Goal: Task Accomplishment & Management: Complete application form

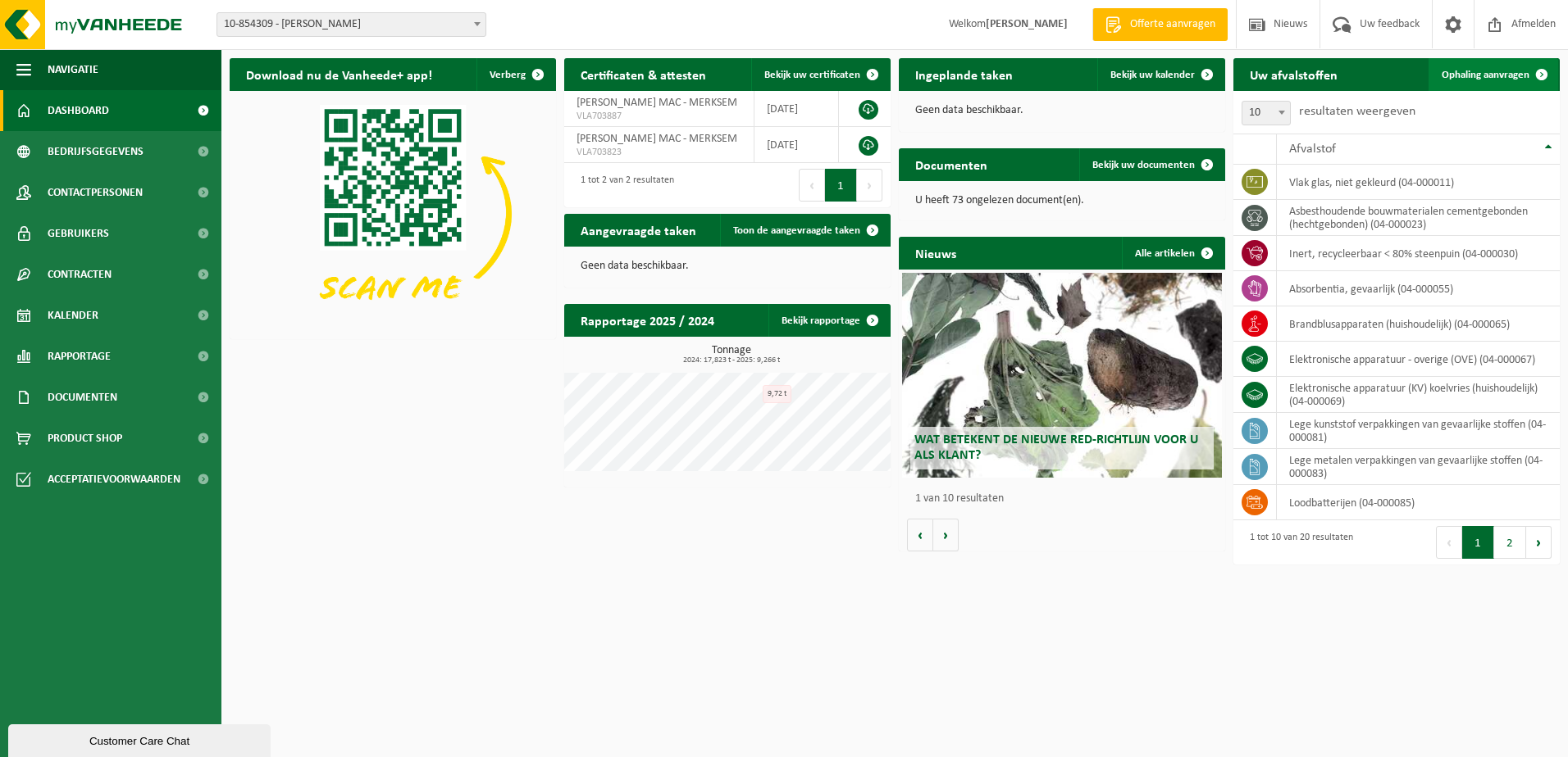
click at [1474, 70] on span "Ophaling aanvragen" at bounding box center [1485, 76] width 88 height 11
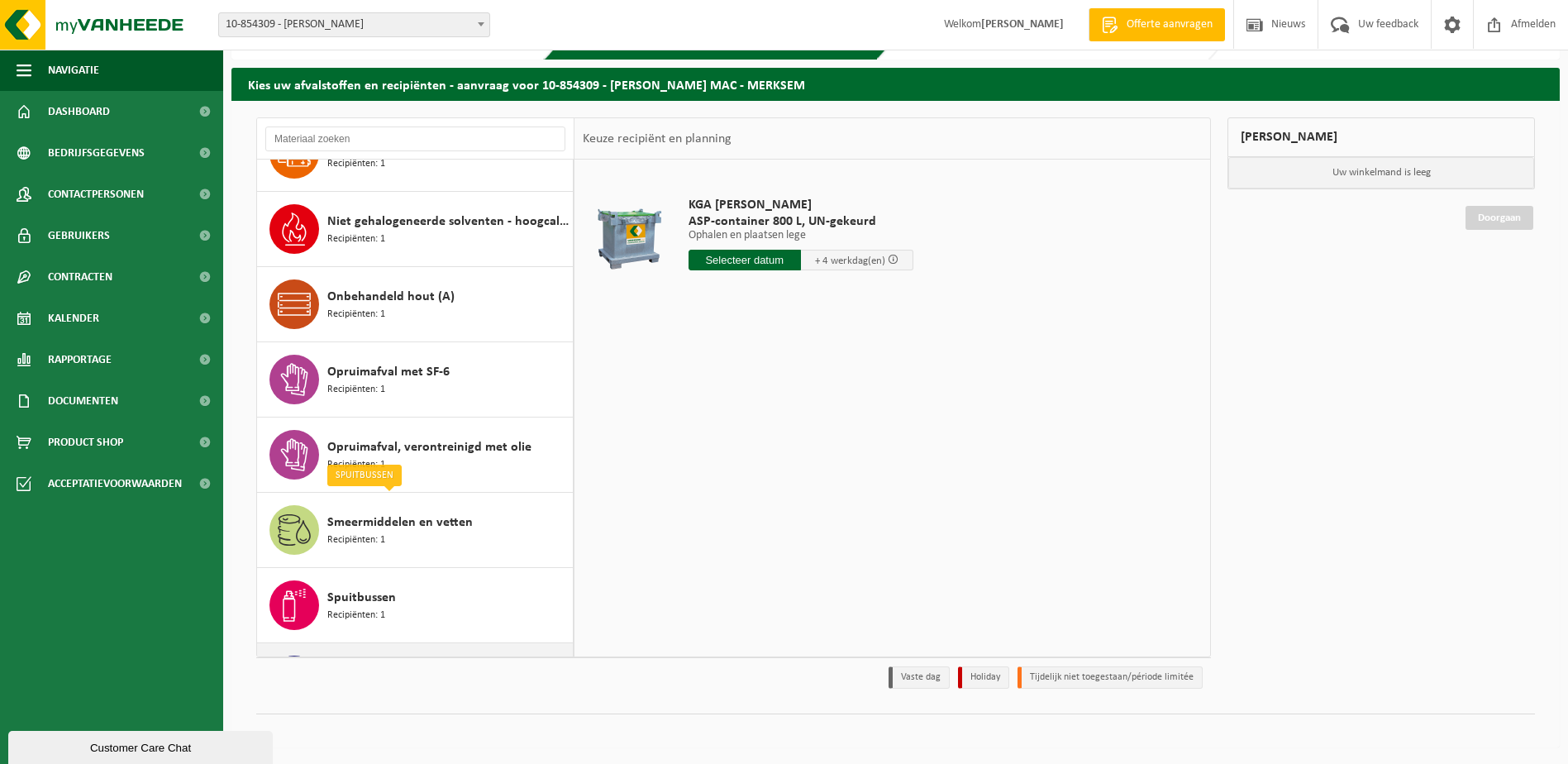
scroll to position [759, 0]
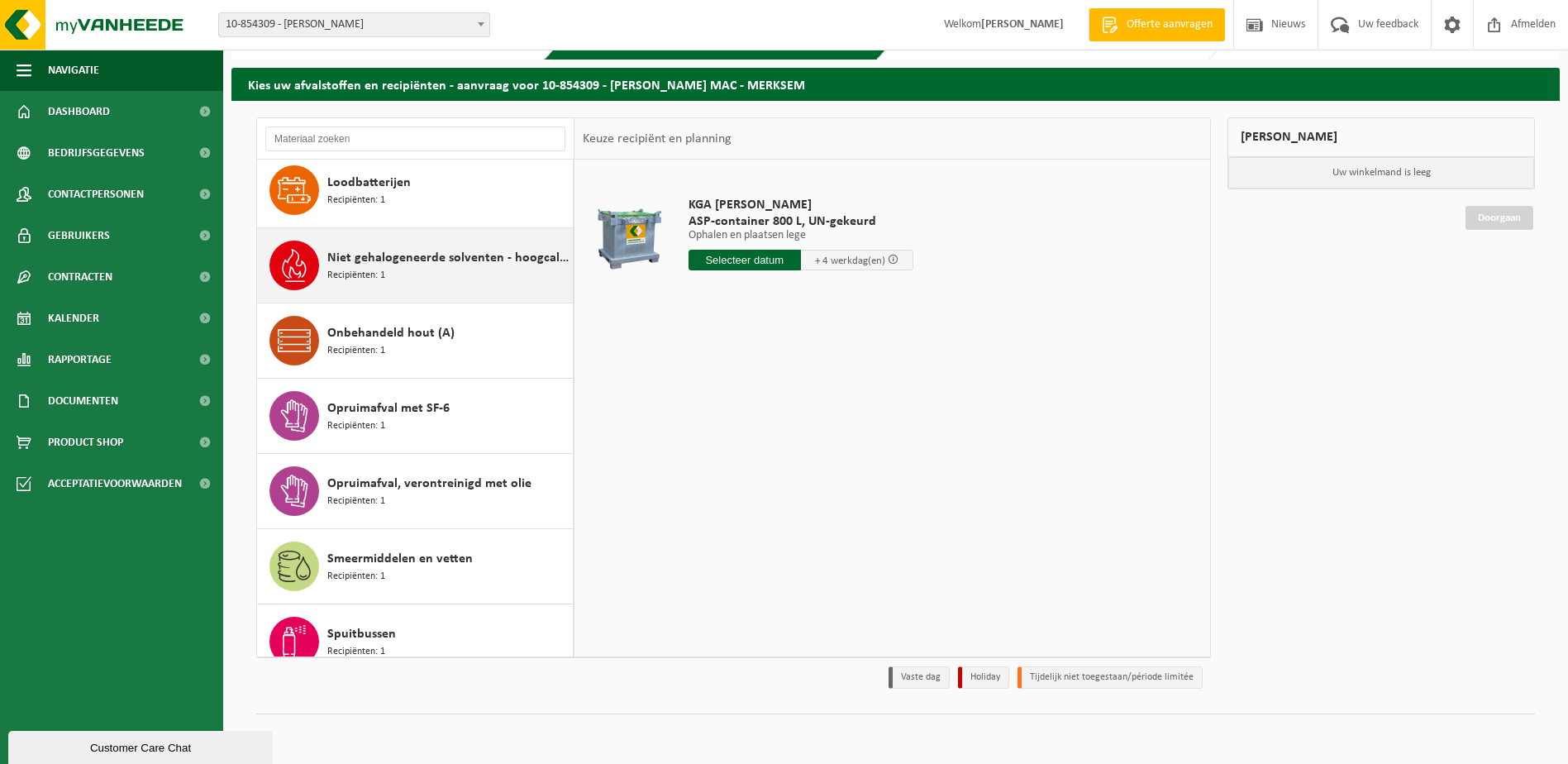
click at [406, 259] on span "Niet gehalogeneerde solventen - hoogcalorisch in 200lt-vat" at bounding box center [448, 258] width 242 height 20
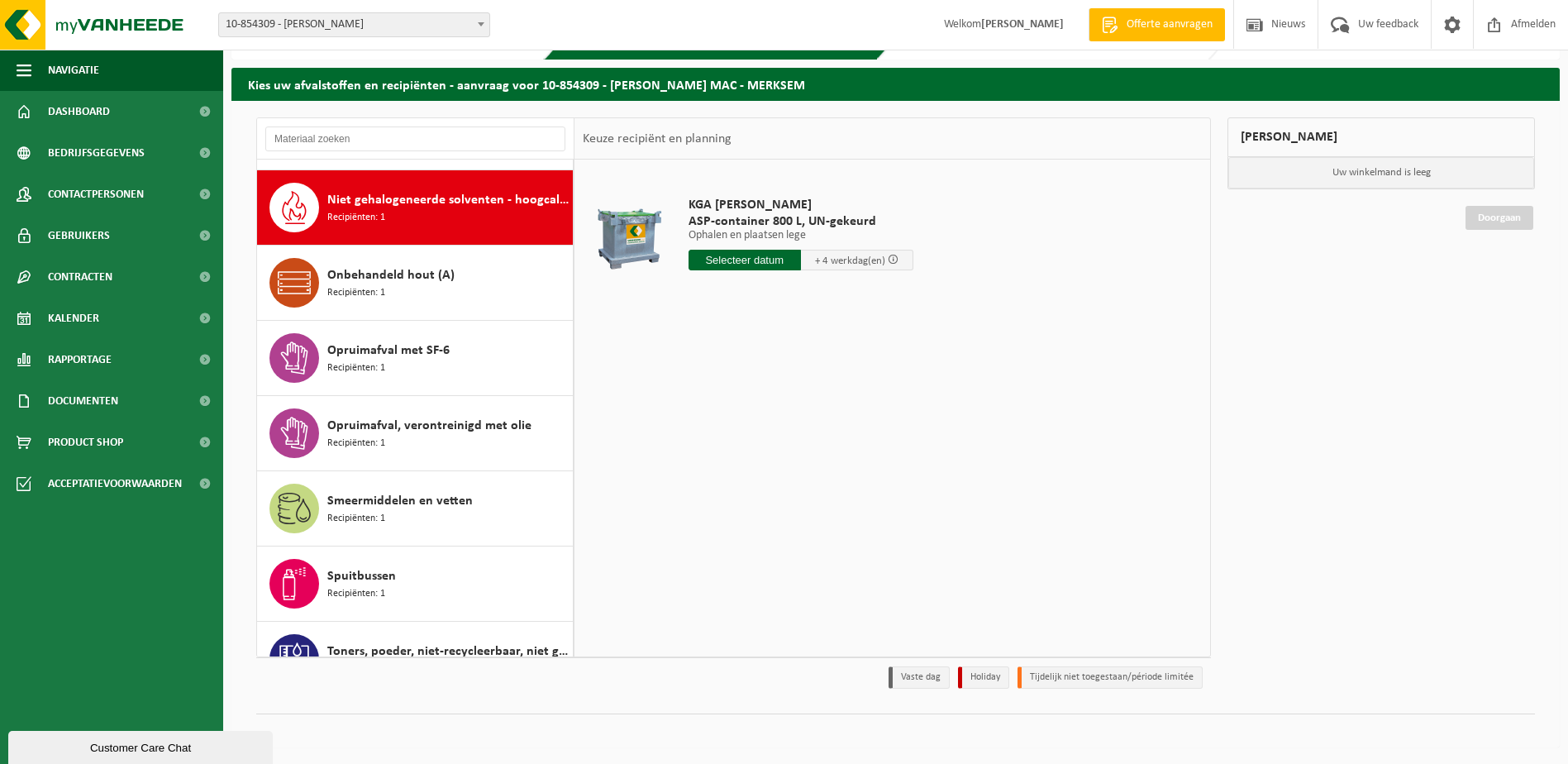
scroll to position [828, 0]
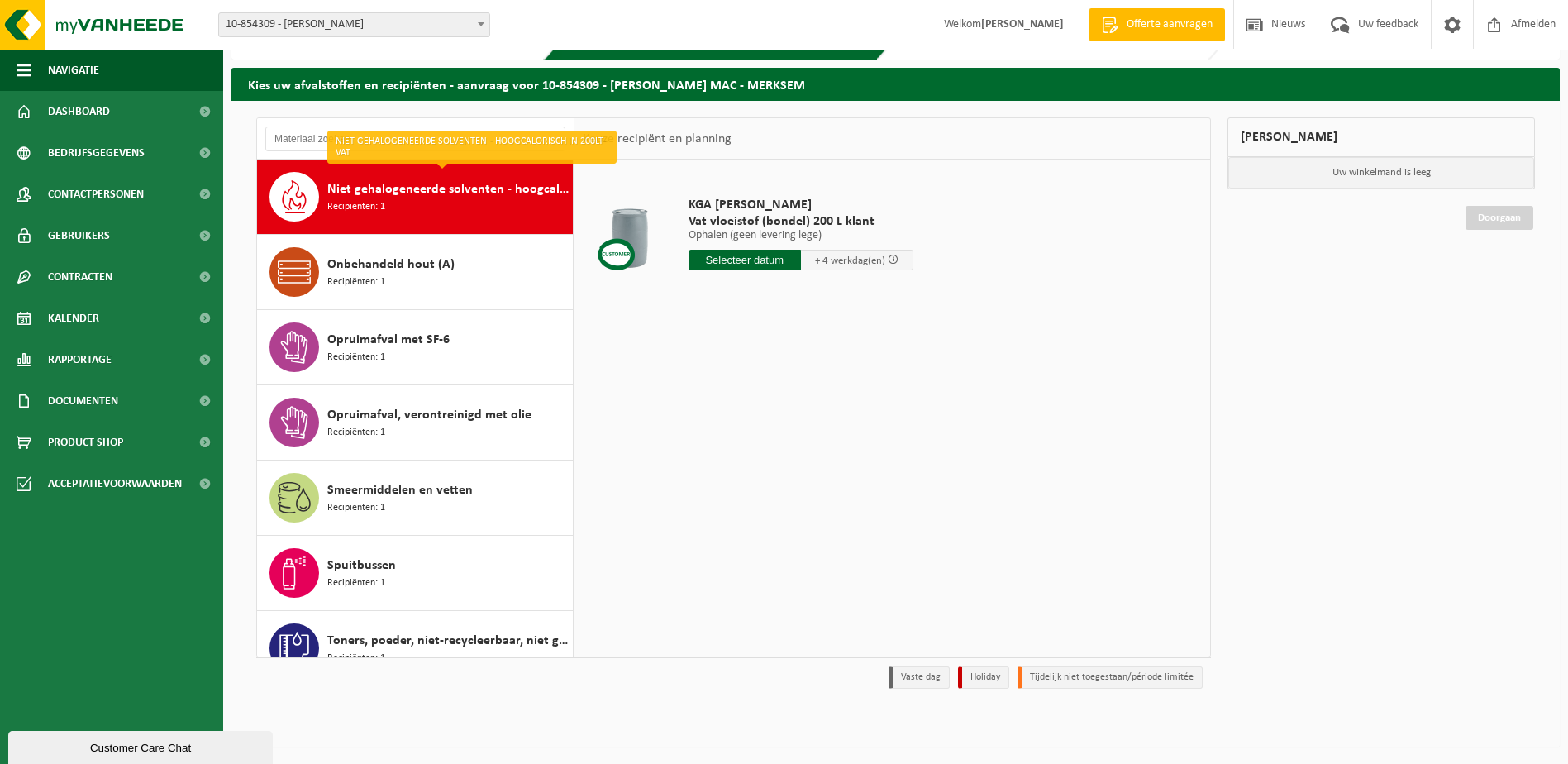
click at [458, 192] on span "Niet gehalogeneerde solventen - hoogcalorisch in 200lt-vat" at bounding box center [448, 189] width 242 height 20
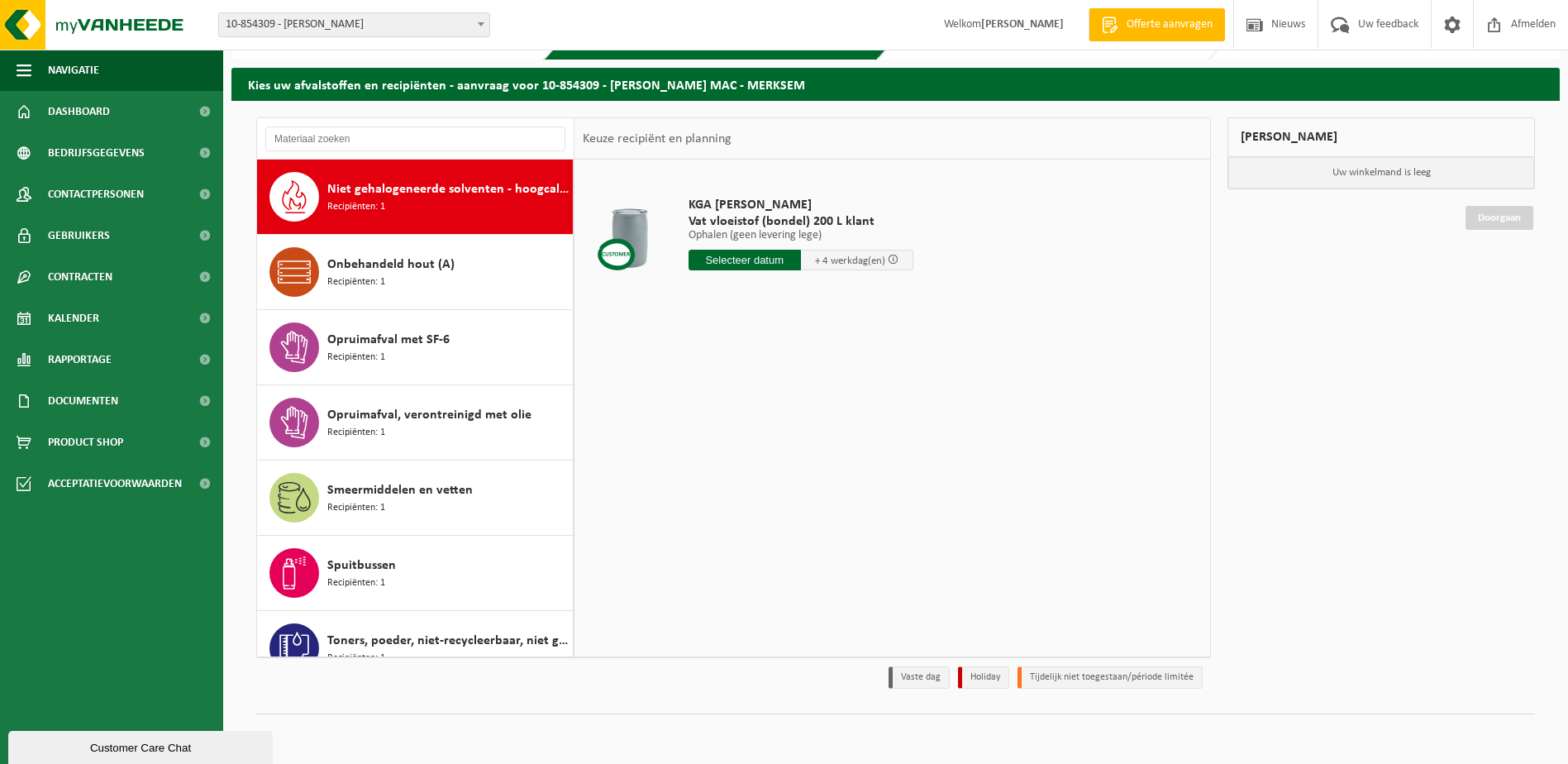
click at [458, 192] on span "Niet gehalogeneerde solventen - hoogcalorisch in 200lt-vat" at bounding box center [448, 189] width 242 height 20
click at [617, 317] on table "KGA Colli Elia Merksem Vat vloeistof (bondel) 200 L klant Ophalen (geen leverin…" at bounding box center [893, 242] width 636 height 165
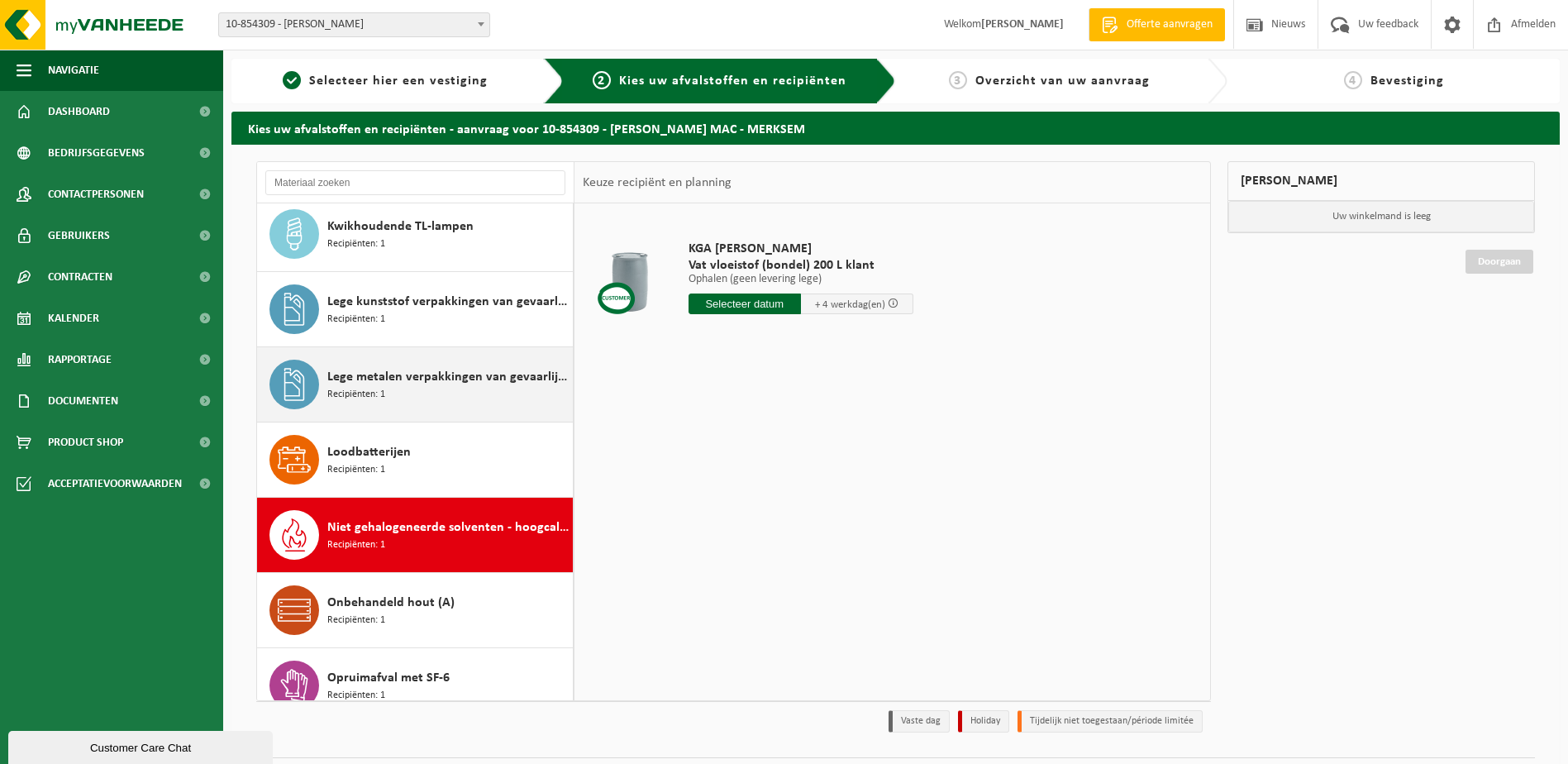
scroll to position [662, 0]
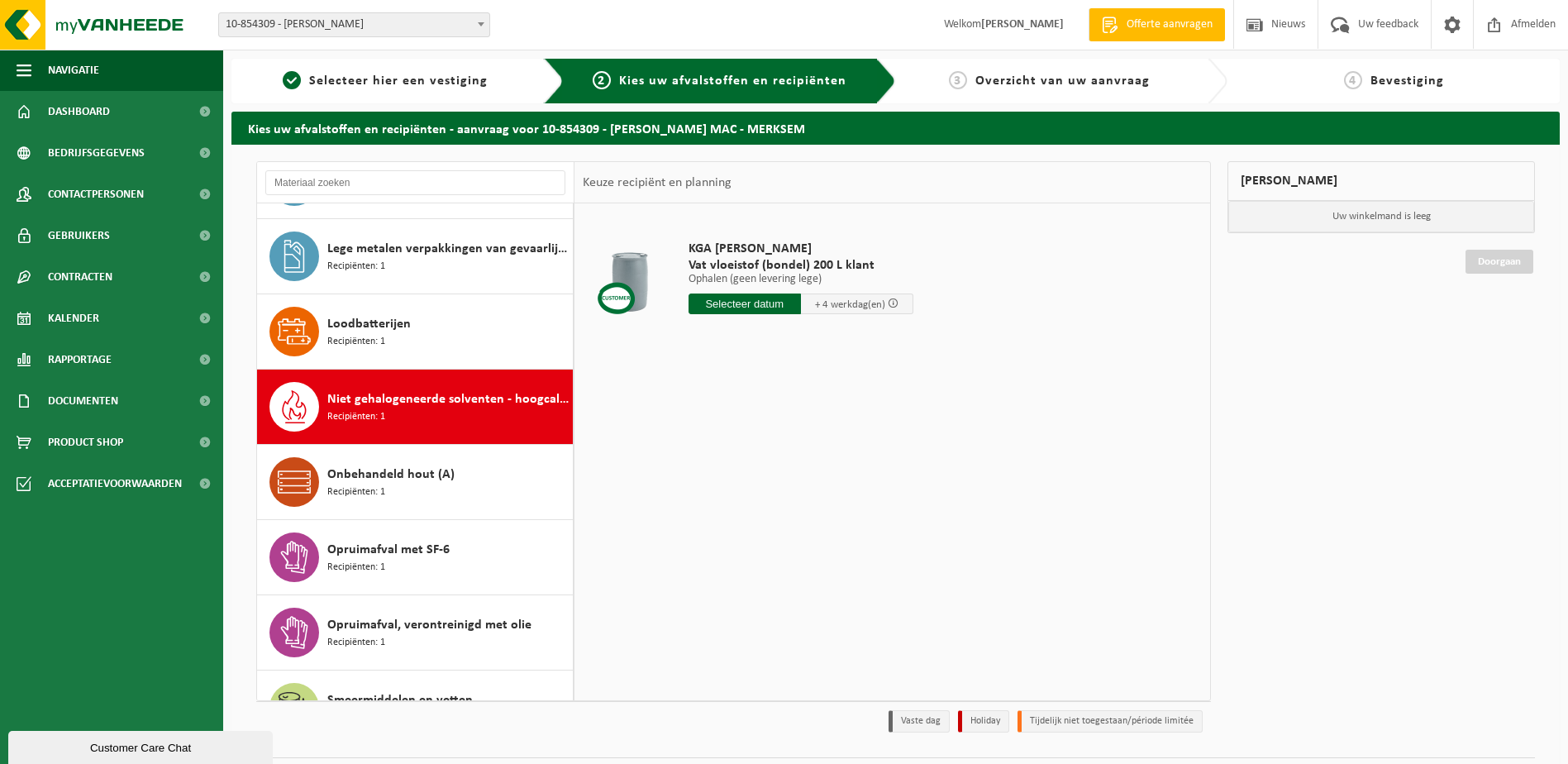
click at [384, 404] on span "Niet gehalogeneerde solventen - hoogcalorisch in 200lt-vat" at bounding box center [448, 399] width 242 height 20
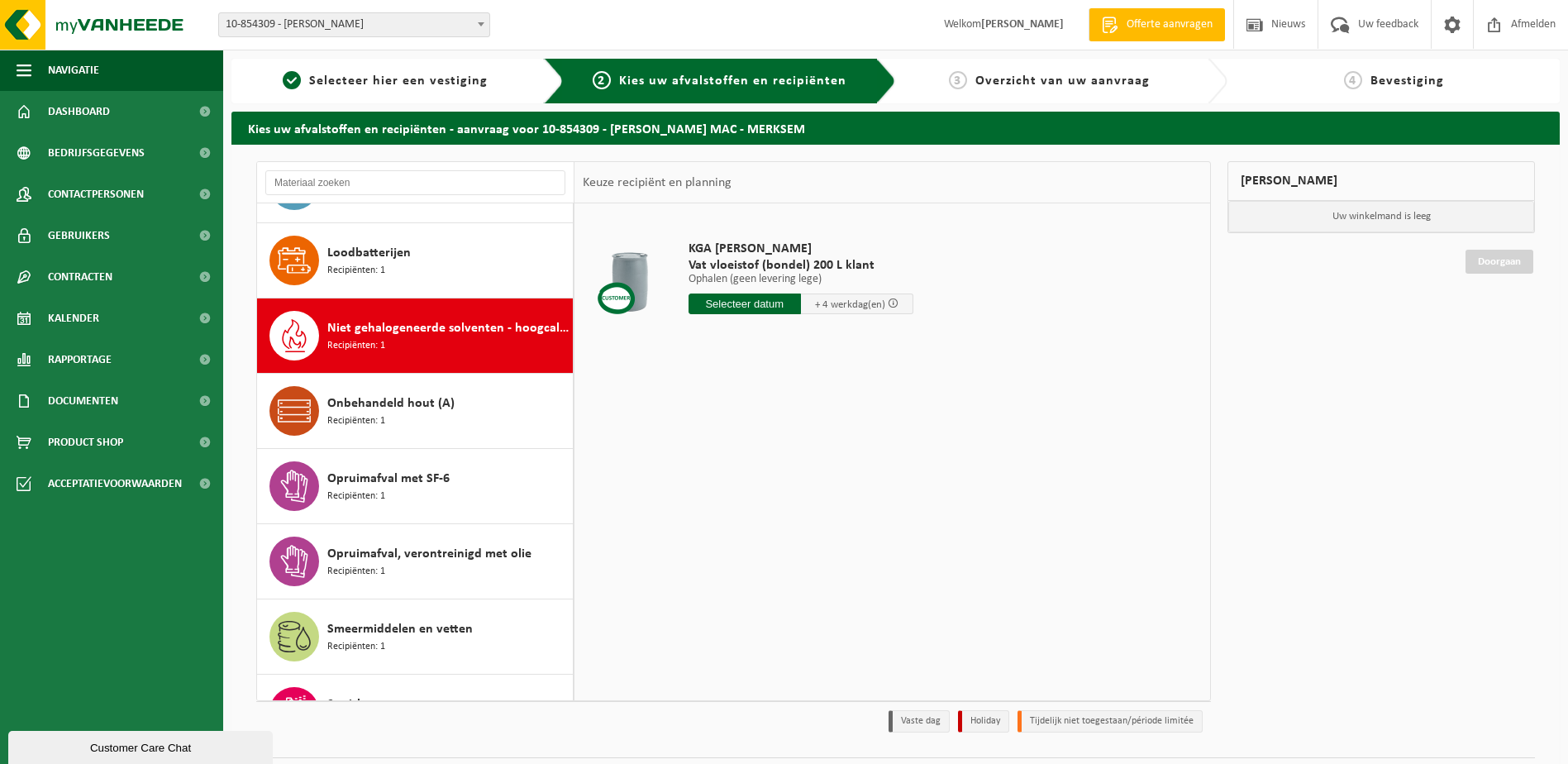
click at [383, 404] on div "Absorbentia, gevaarlijk Recipiënten: 1 Asbesthoudende bouwmaterialen cementgebo…" at bounding box center [415, 452] width 317 height 497
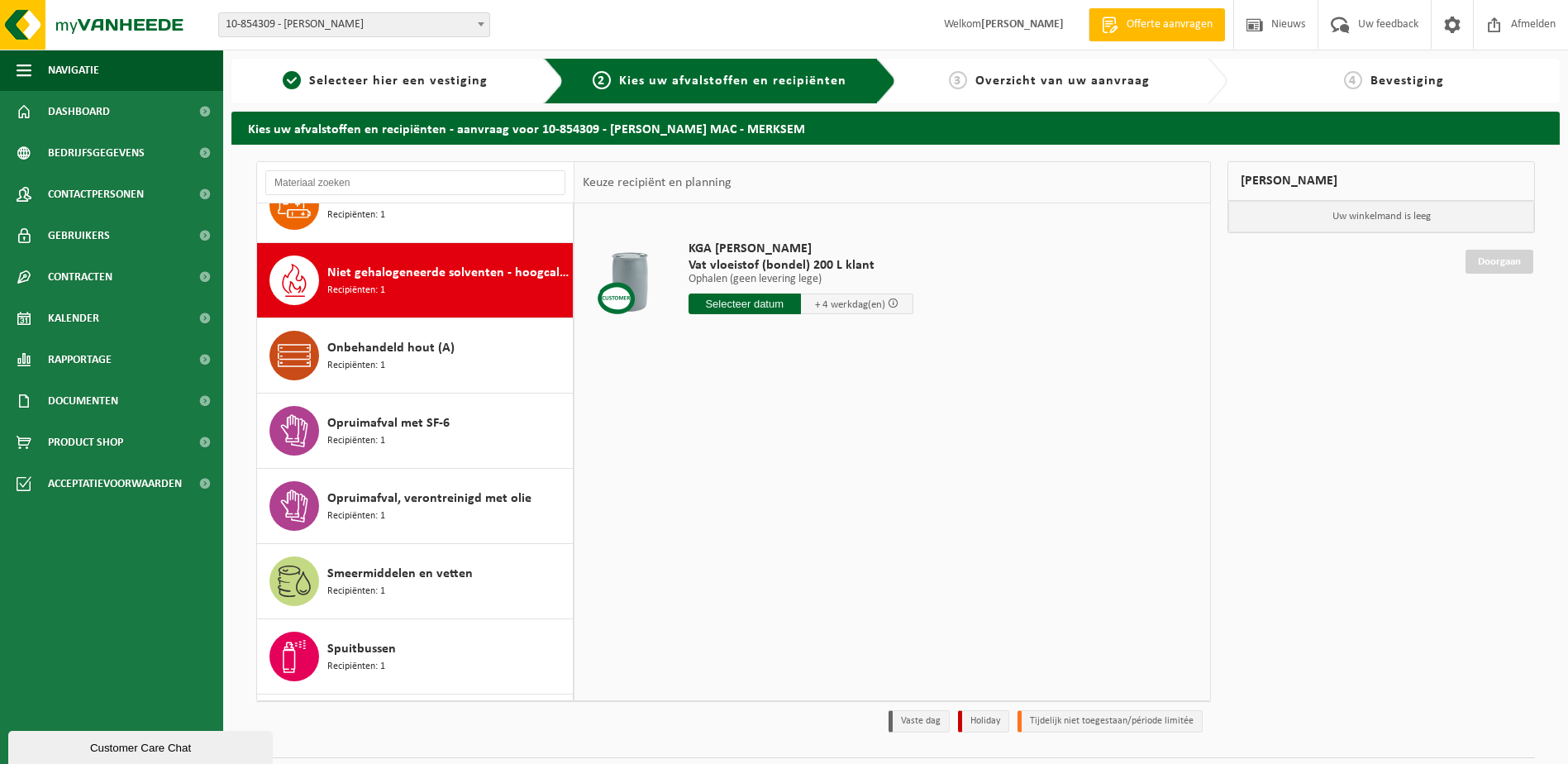
scroll to position [828, 0]
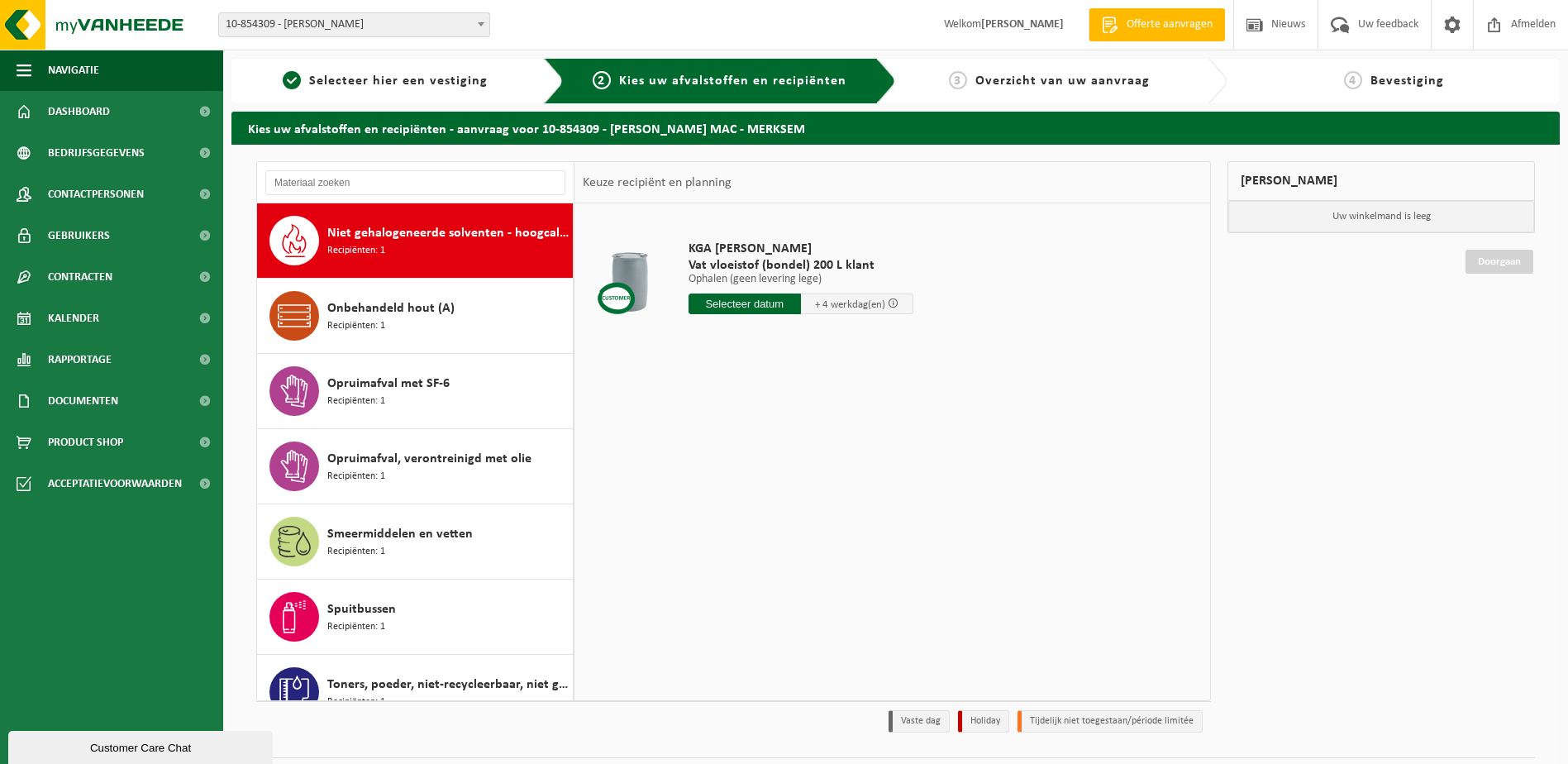
click at [740, 304] on input "text" at bounding box center [745, 304] width 113 height 20
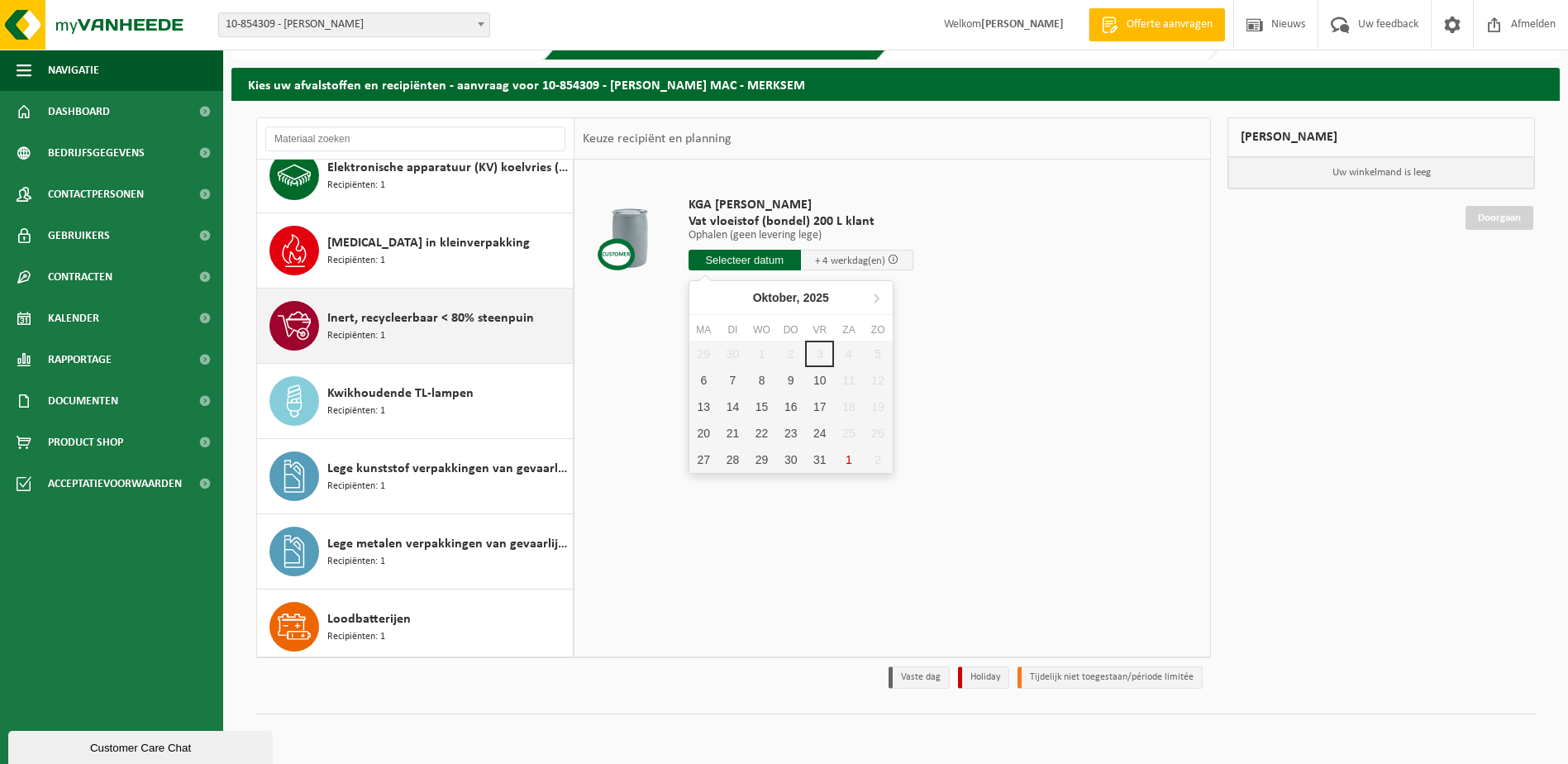
scroll to position [331, 0]
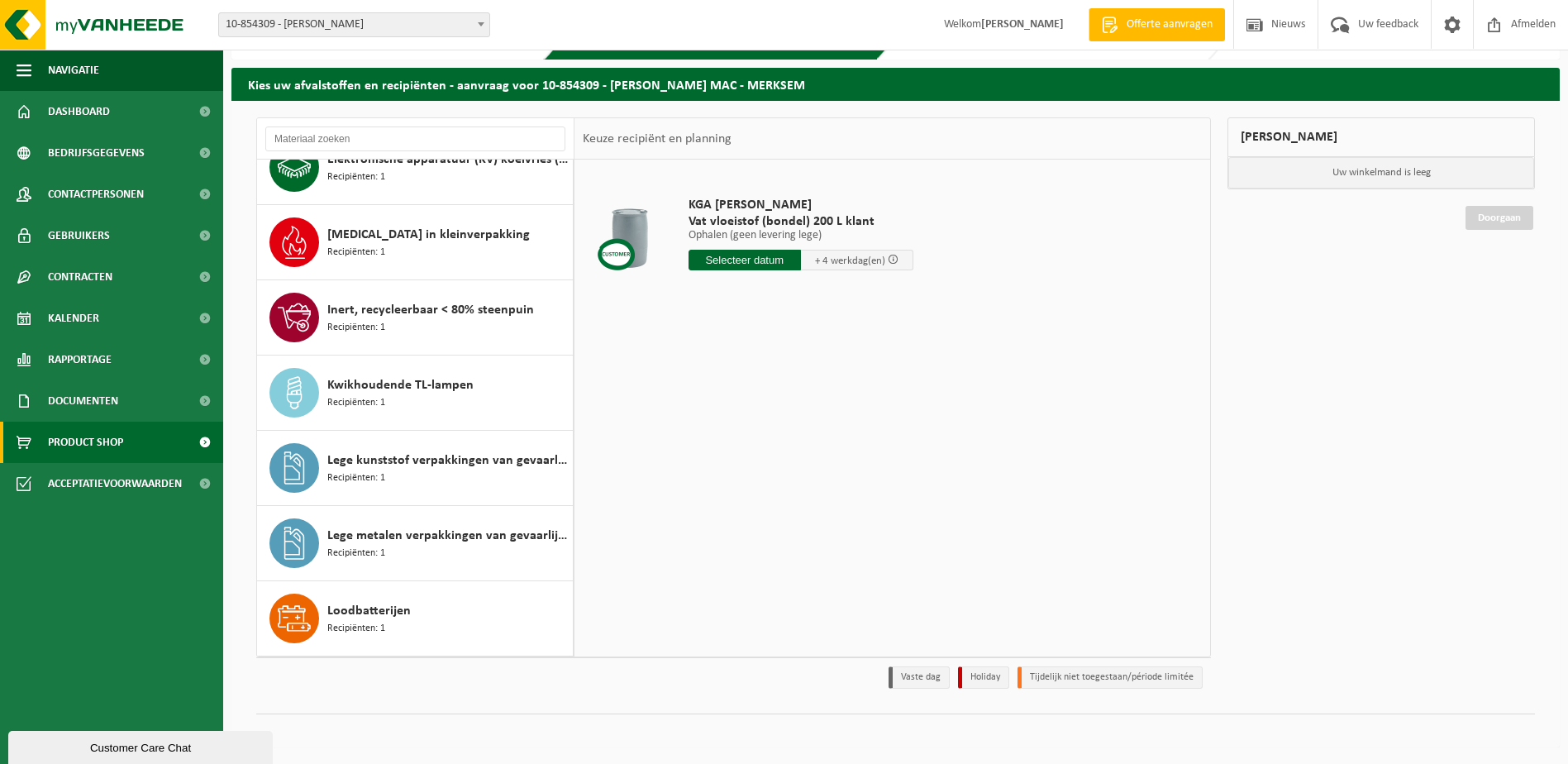
click at [82, 441] on span "Product Shop" at bounding box center [86, 442] width 75 height 41
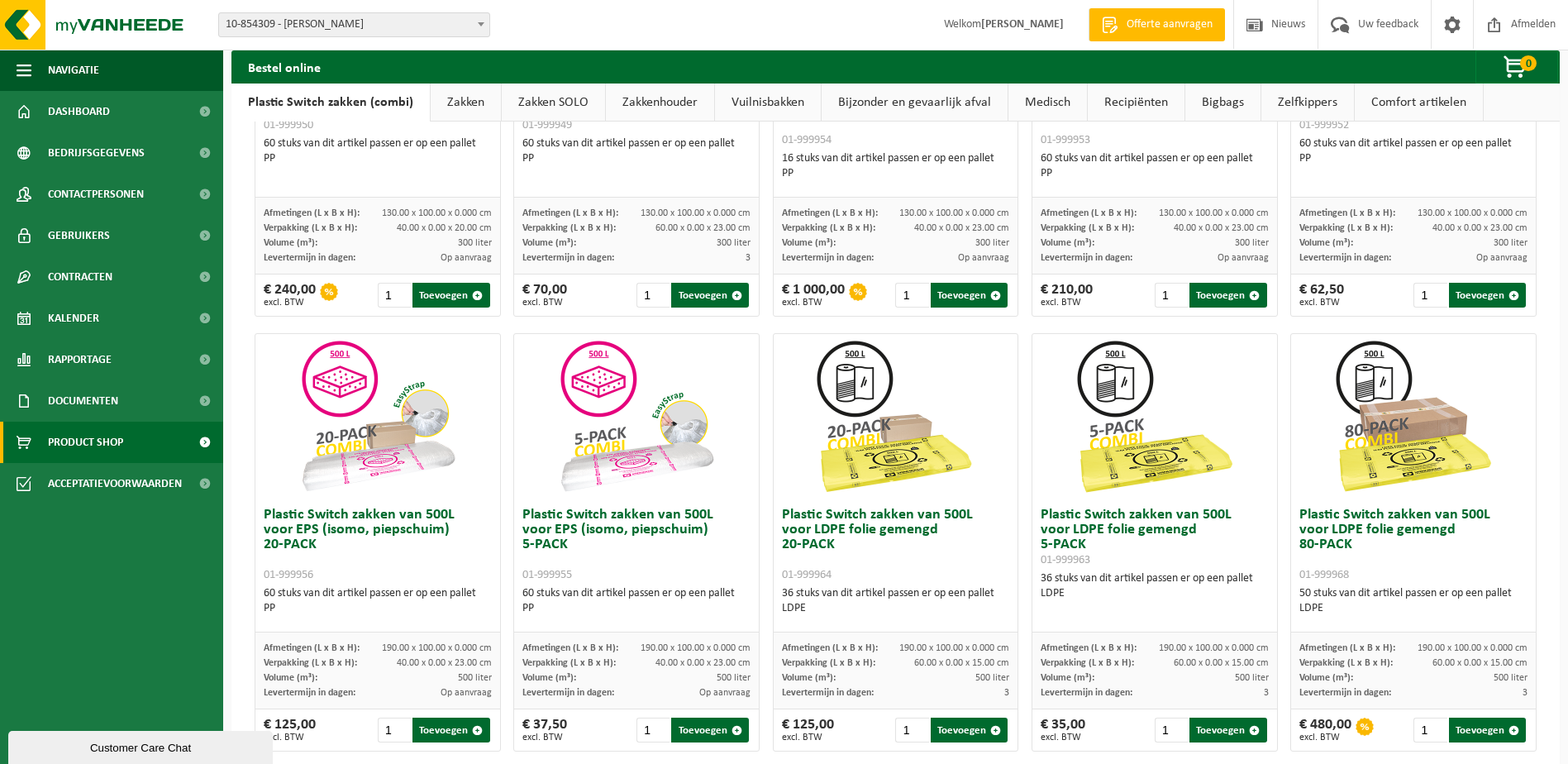
scroll to position [414, 0]
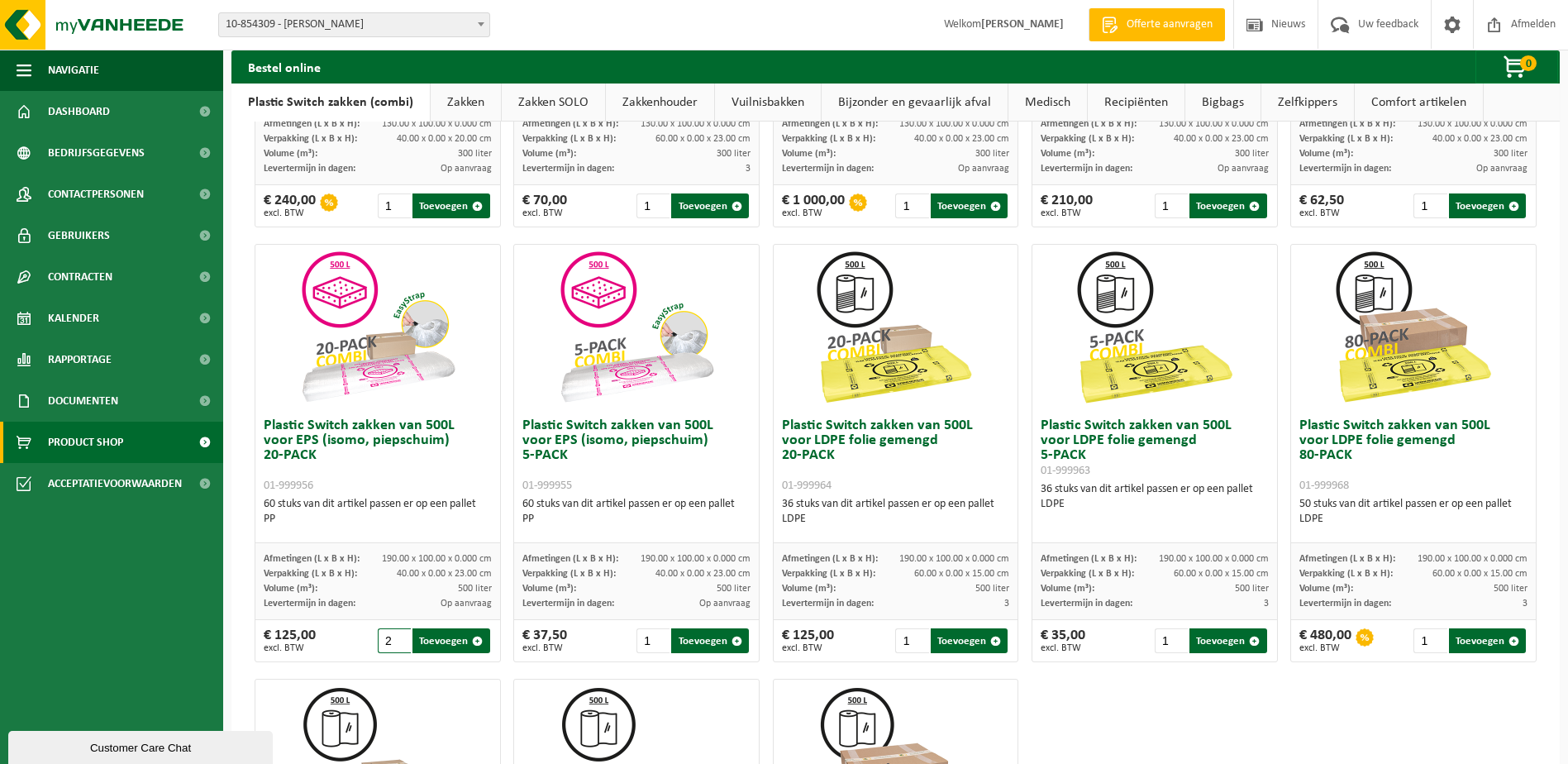
click at [399, 637] on input "2" at bounding box center [394, 641] width 33 height 25
click at [433, 639] on button "Toevoegen" at bounding box center [451, 641] width 77 height 25
type input "1"
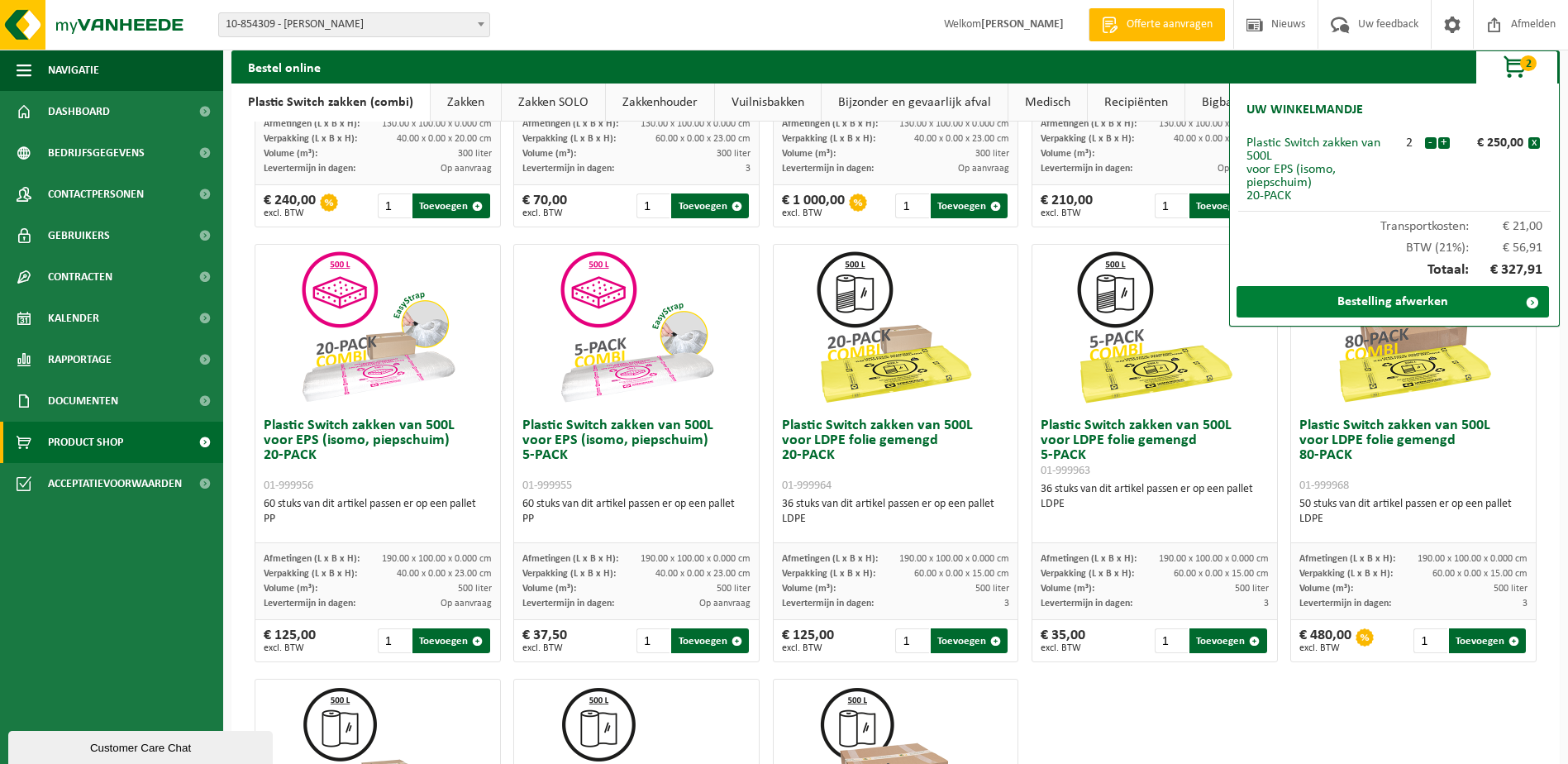
click at [1367, 297] on link "Bestelling afwerken" at bounding box center [1393, 302] width 312 height 32
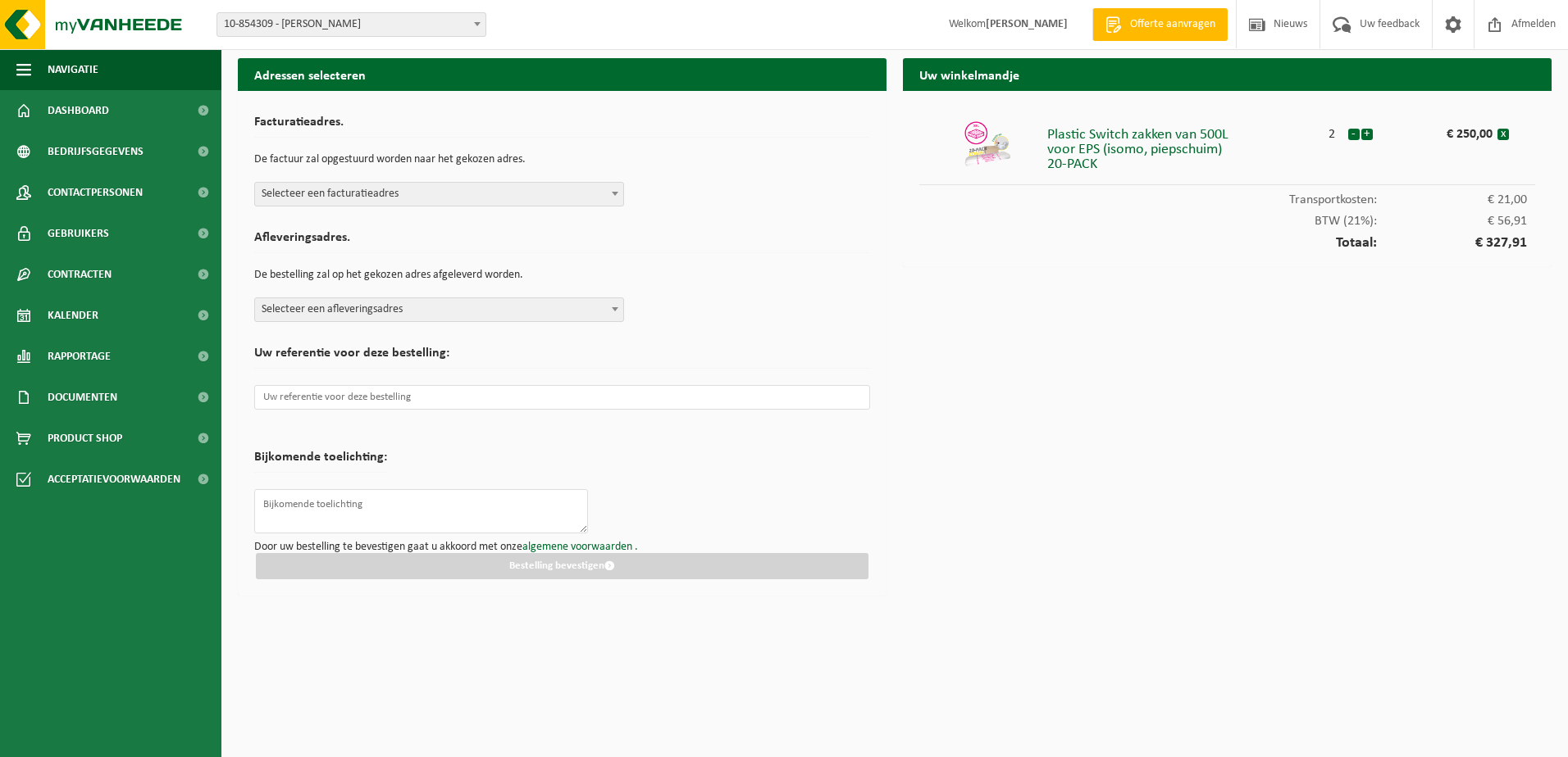
click at [614, 189] on span at bounding box center [615, 193] width 17 height 21
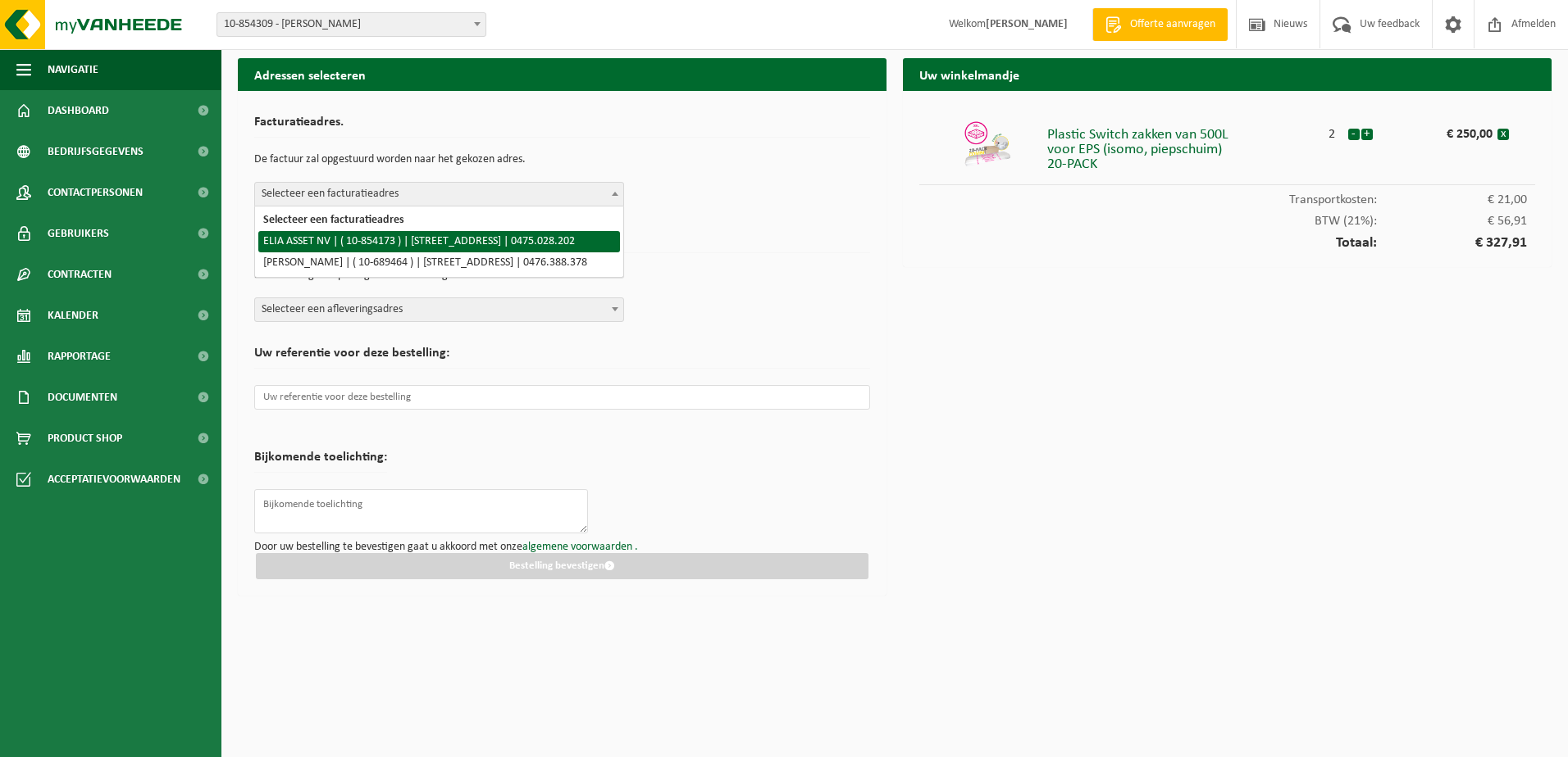
select select "97806"
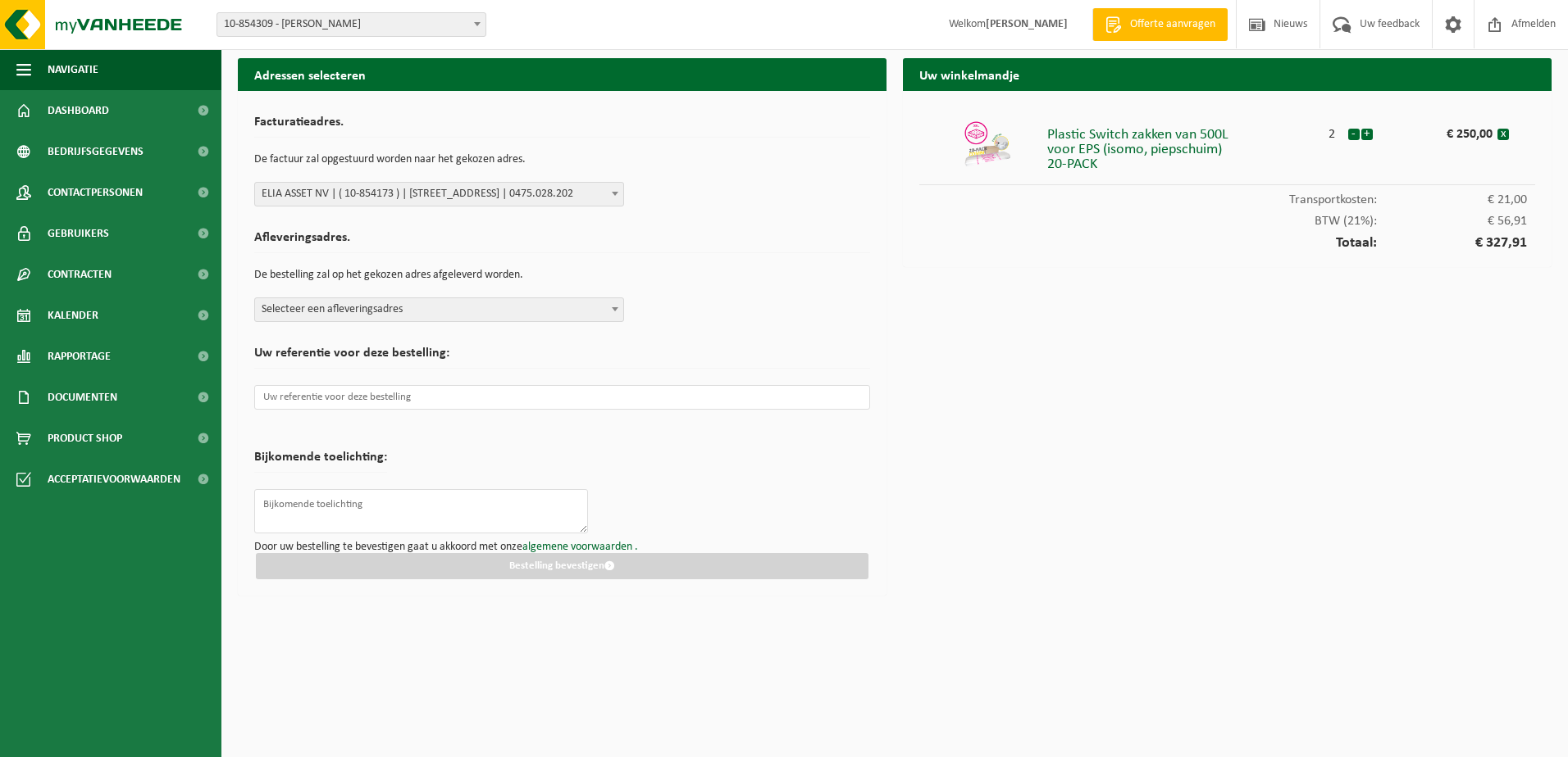
click at [616, 303] on span at bounding box center [615, 309] width 17 height 21
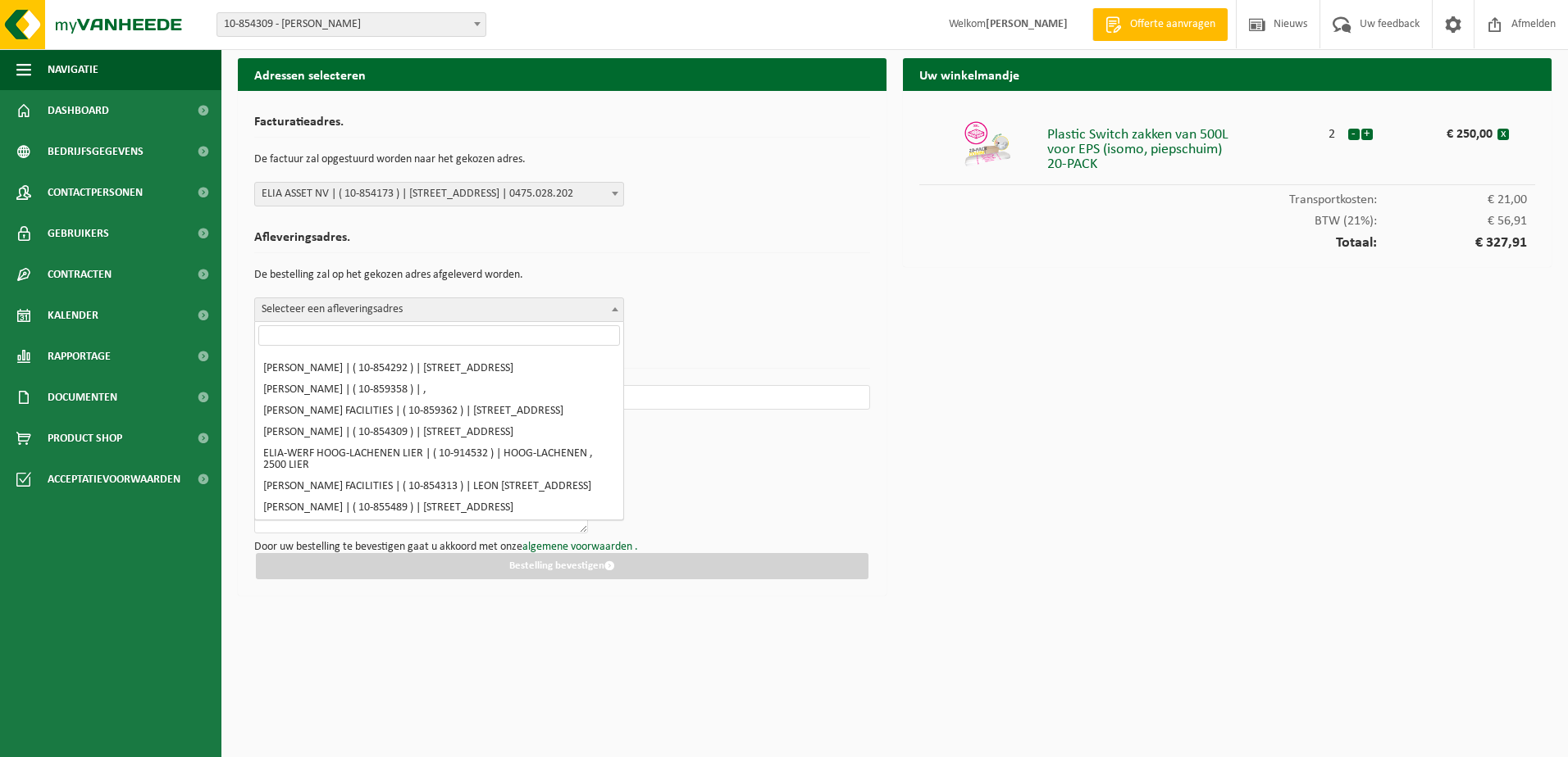
scroll to position [328, 0]
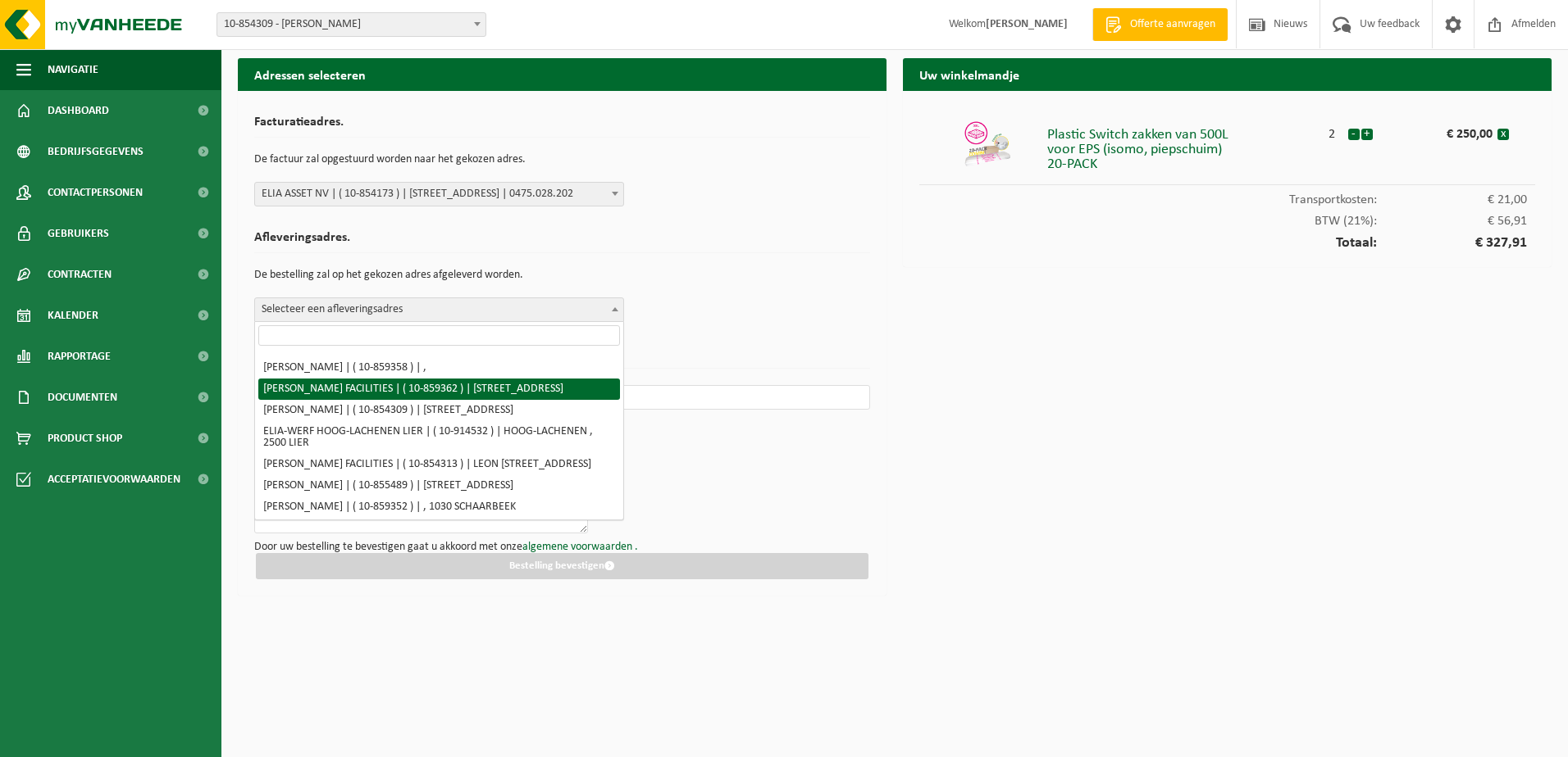
select select "99638"
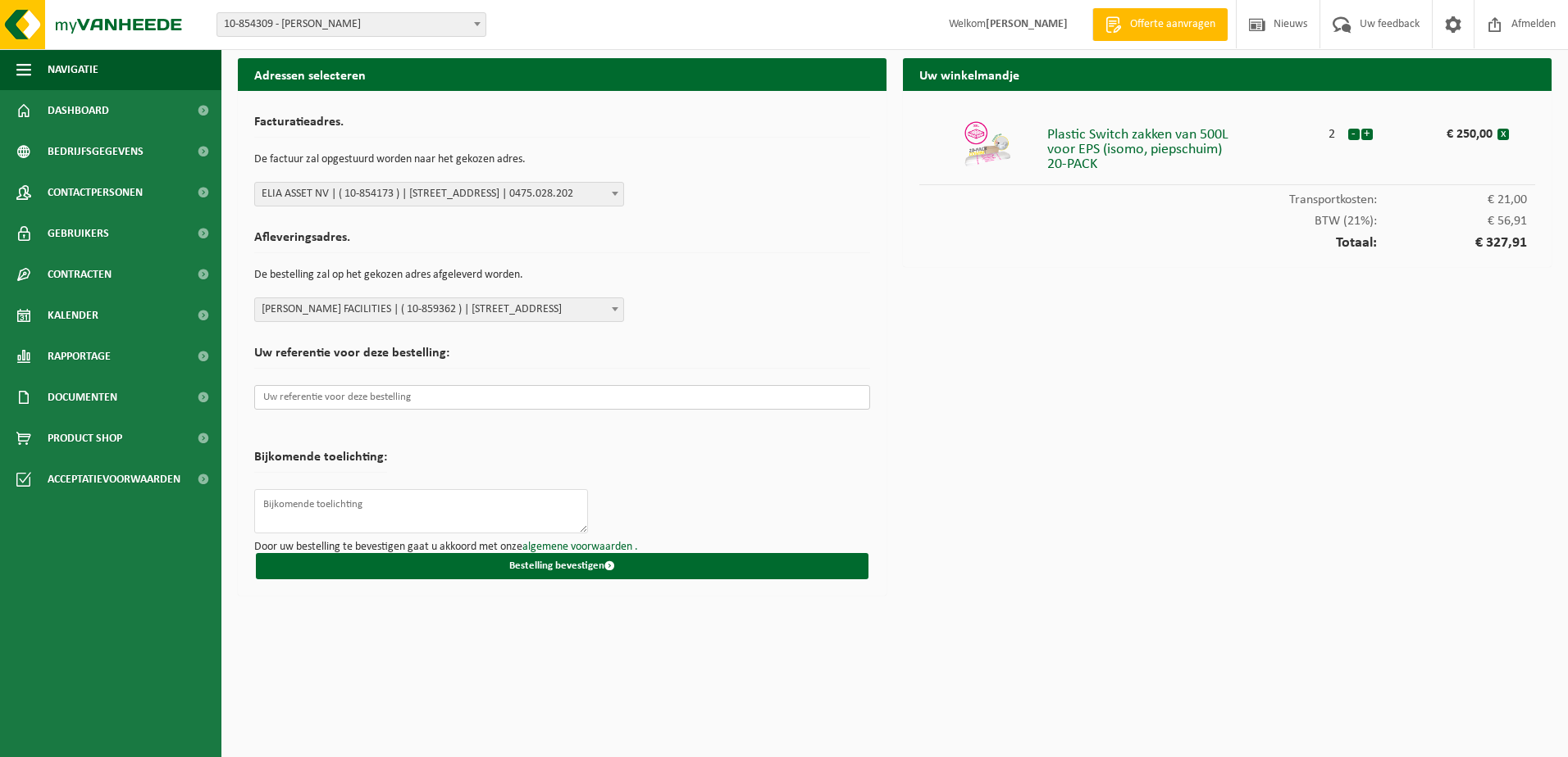
click at [433, 400] on input "text" at bounding box center [563, 397] width 616 height 25
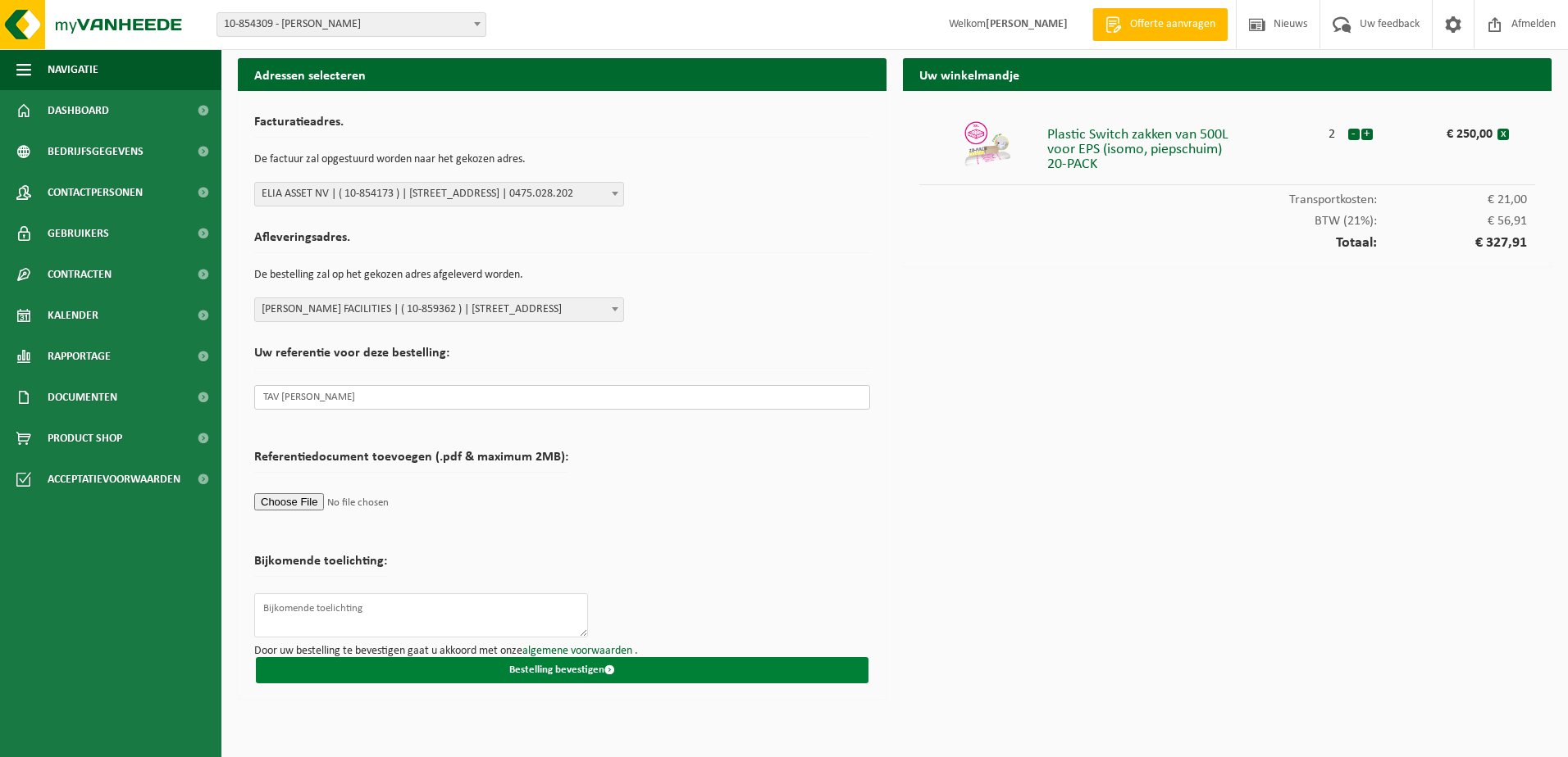
type input "TAV JIM WUYTS"
click at [495, 670] on button "Bestelling bevestigen" at bounding box center [562, 670] width 612 height 26
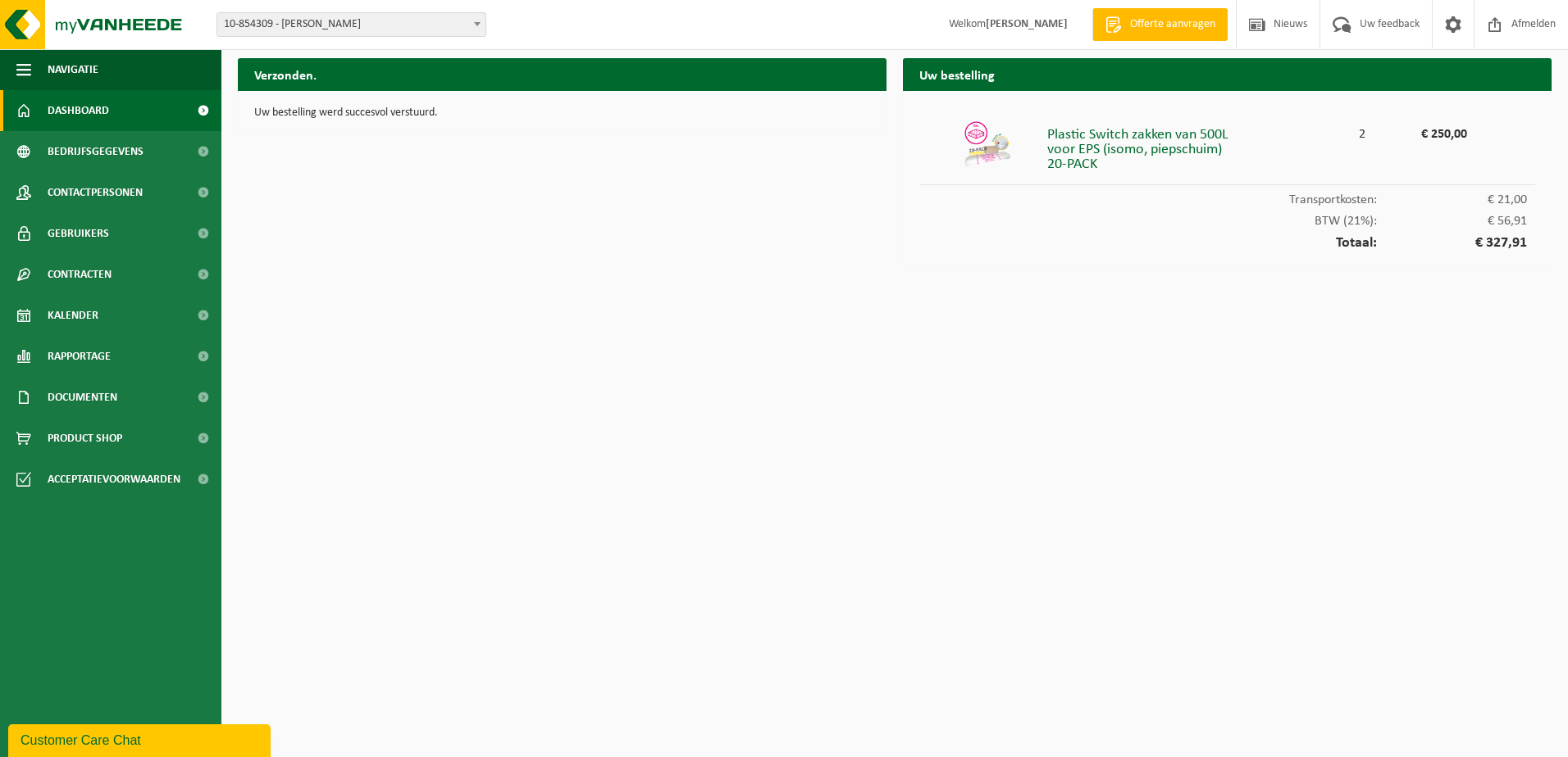
click at [70, 114] on span "Dashboard" at bounding box center [78, 111] width 62 height 41
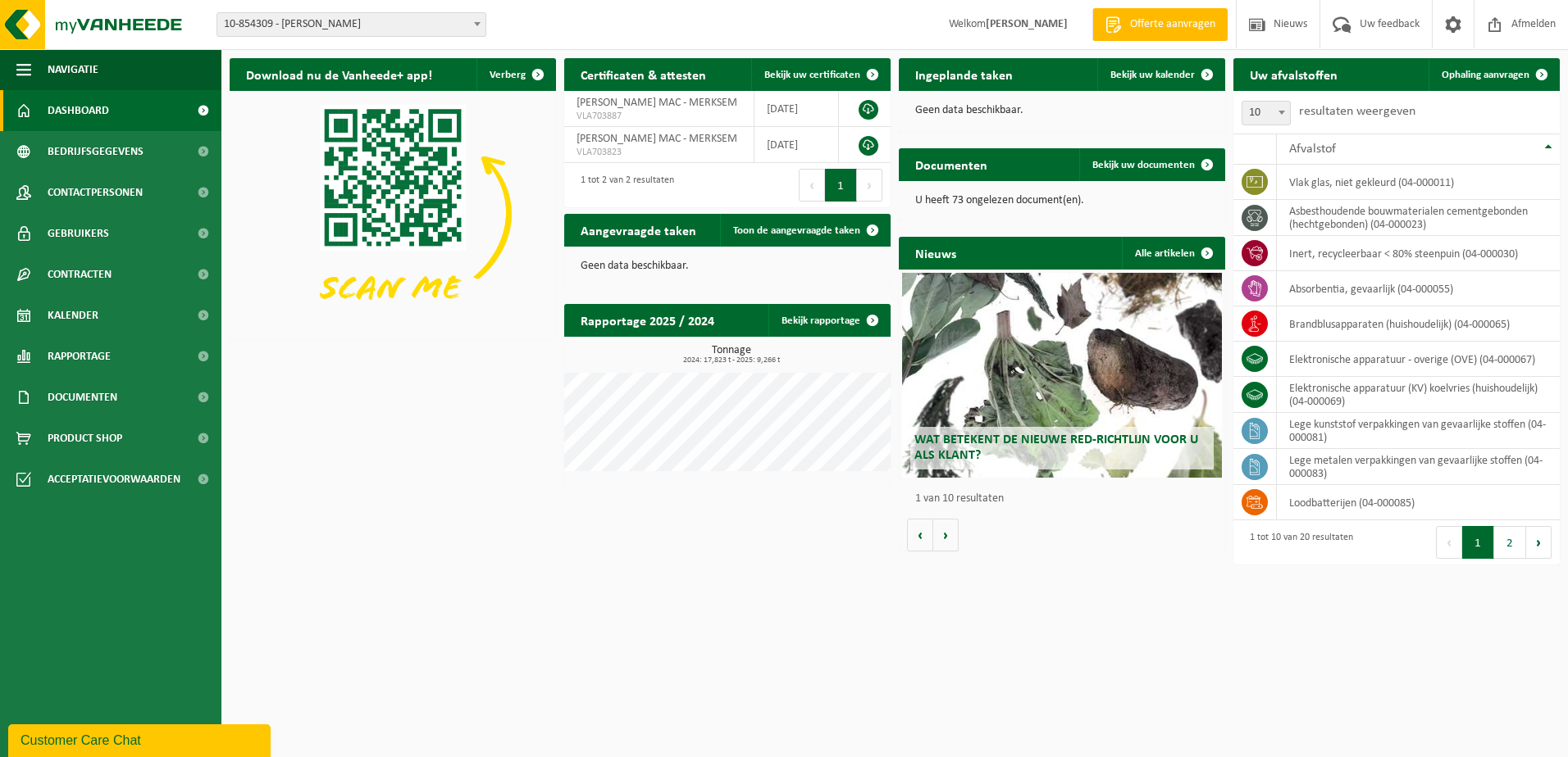
click at [1506, 538] on button "2" at bounding box center [1510, 543] width 32 height 33
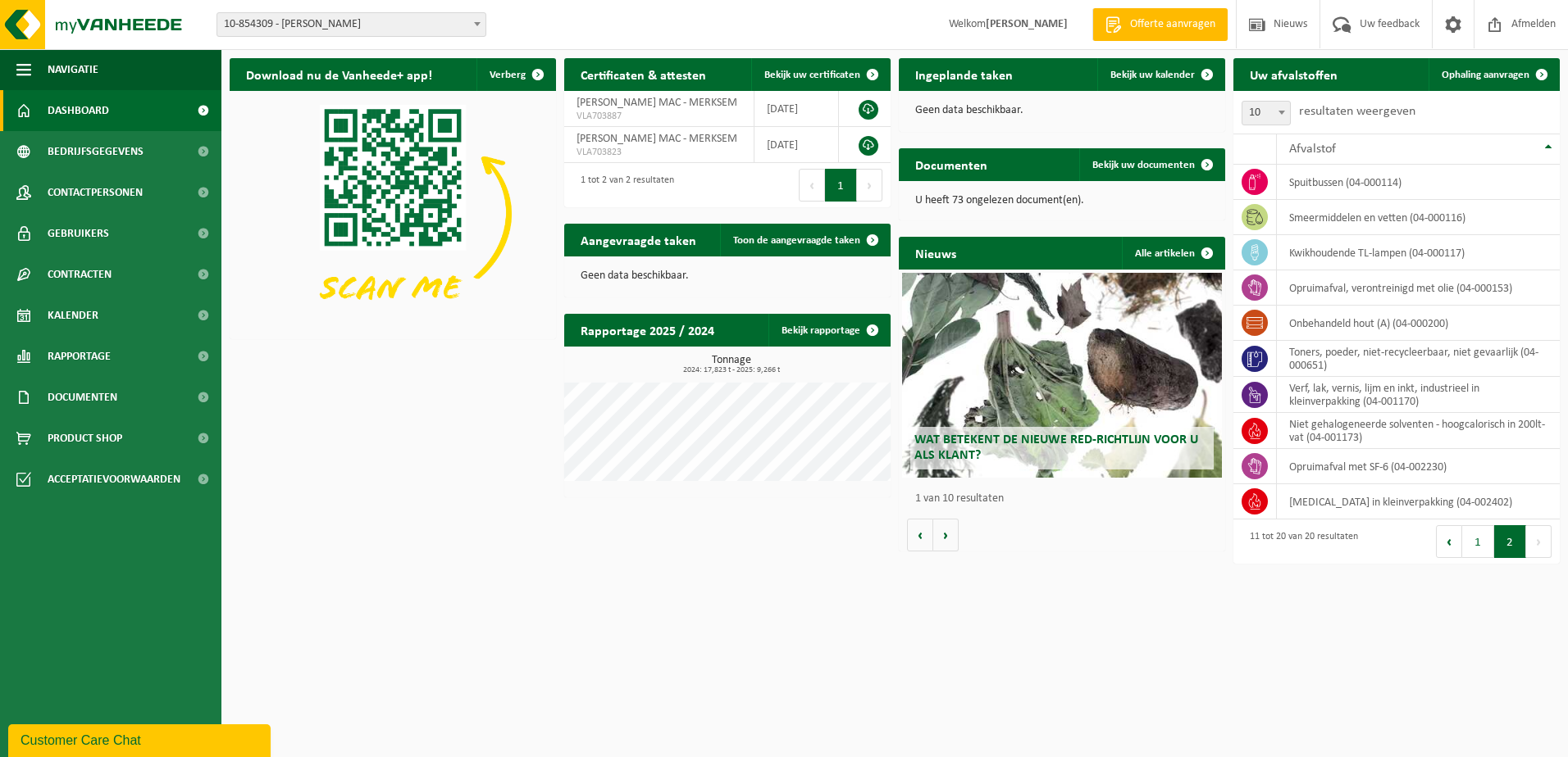
drag, startPoint x: 884, startPoint y: 691, endPoint x: 859, endPoint y: 663, distance: 37.5
click at [884, 691] on html "Vestiging: 10-854309 - ELIA MERKSEM MAC - MERKSEM 10-859362 - ELIA MERKSEM FACI…" at bounding box center [784, 378] width 1568 height 757
click at [1476, 537] on button "1" at bounding box center [1478, 542] width 32 height 33
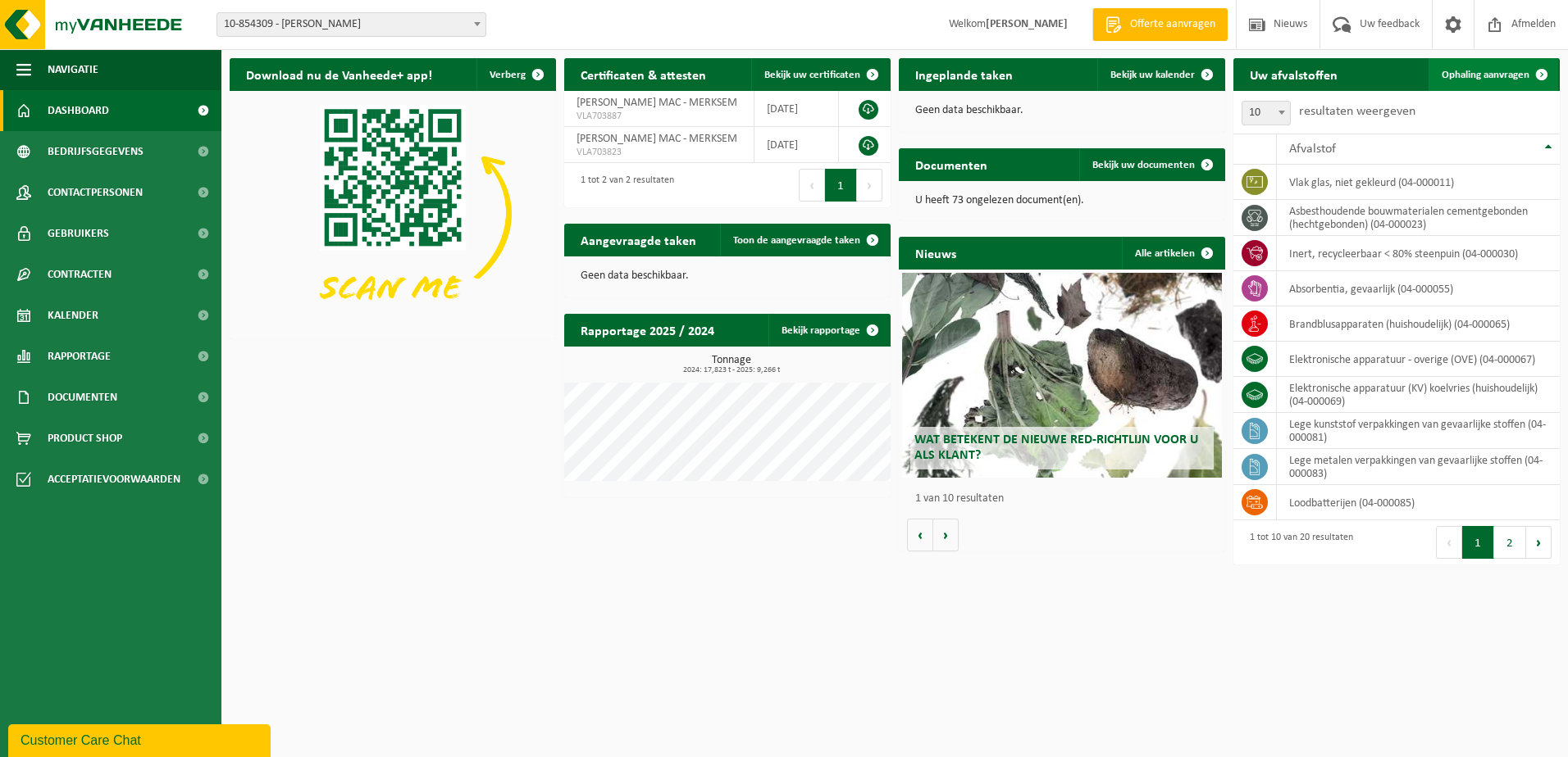
click at [1467, 75] on span "Ophaling aanvragen" at bounding box center [1485, 76] width 88 height 11
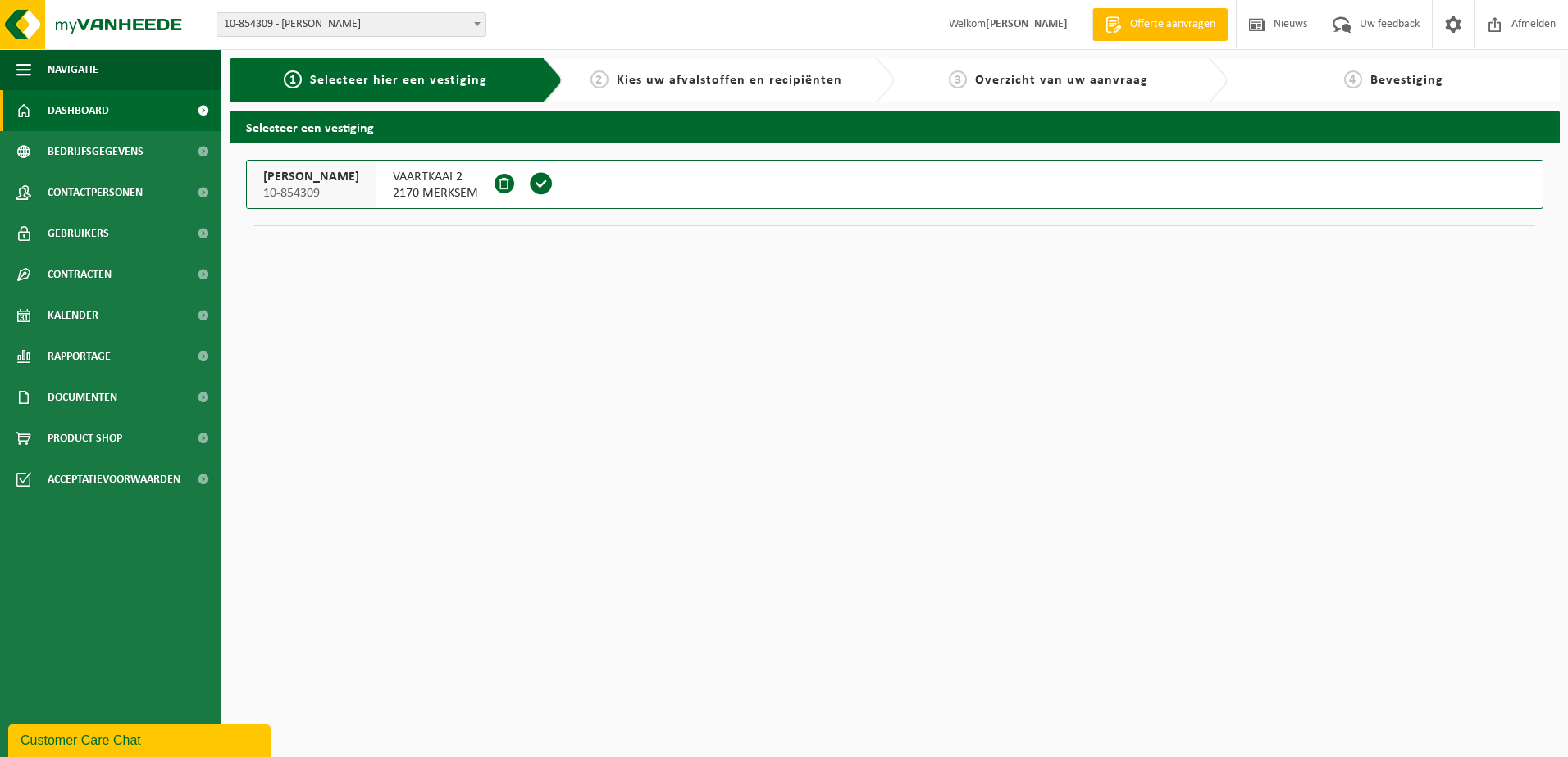
click at [96, 100] on span "Dashboard" at bounding box center [78, 111] width 62 height 41
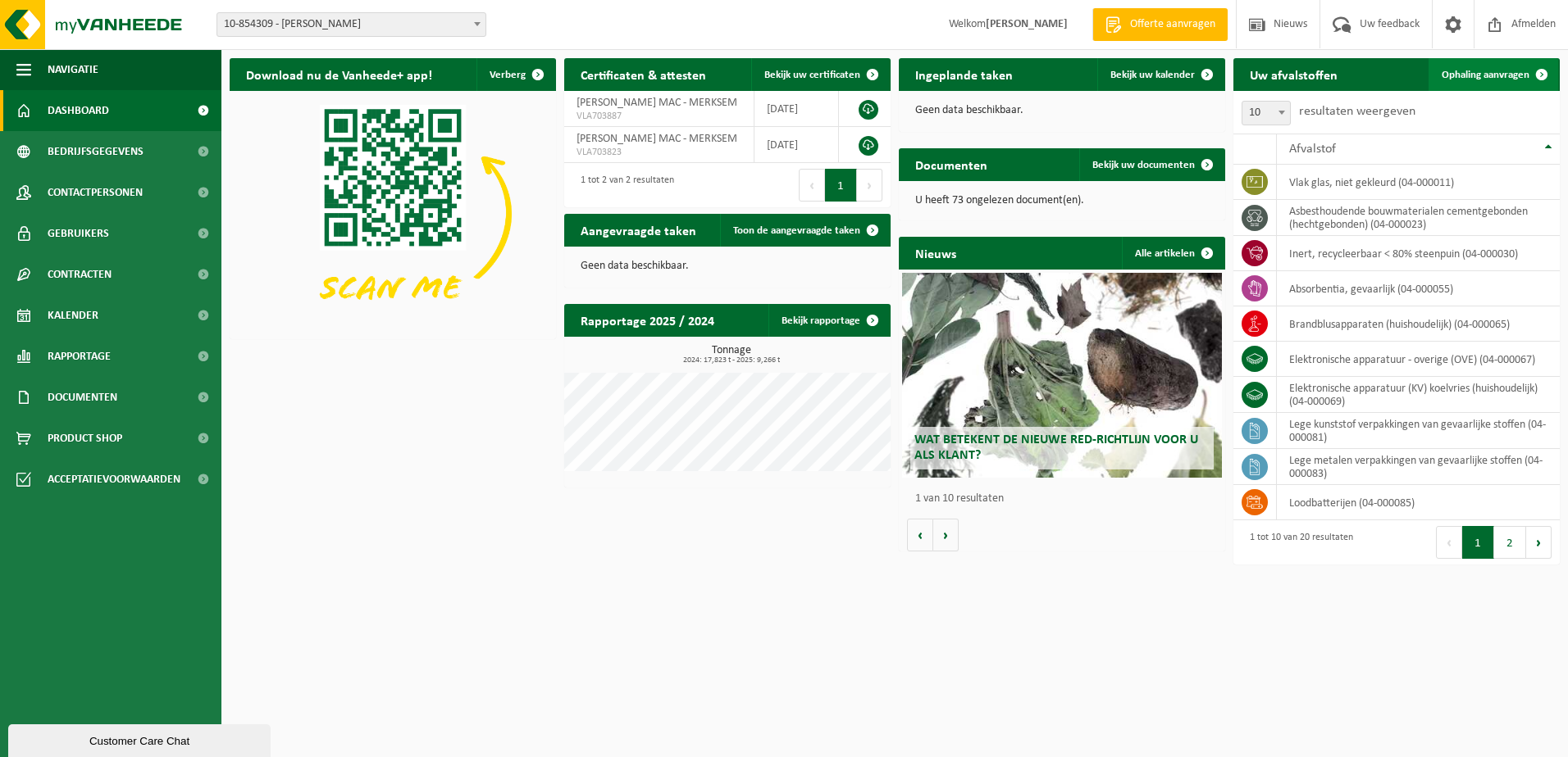
click at [1542, 71] on span at bounding box center [1542, 75] width 33 height 33
click at [1452, 73] on span "Ophaling aanvragen" at bounding box center [1485, 76] width 88 height 11
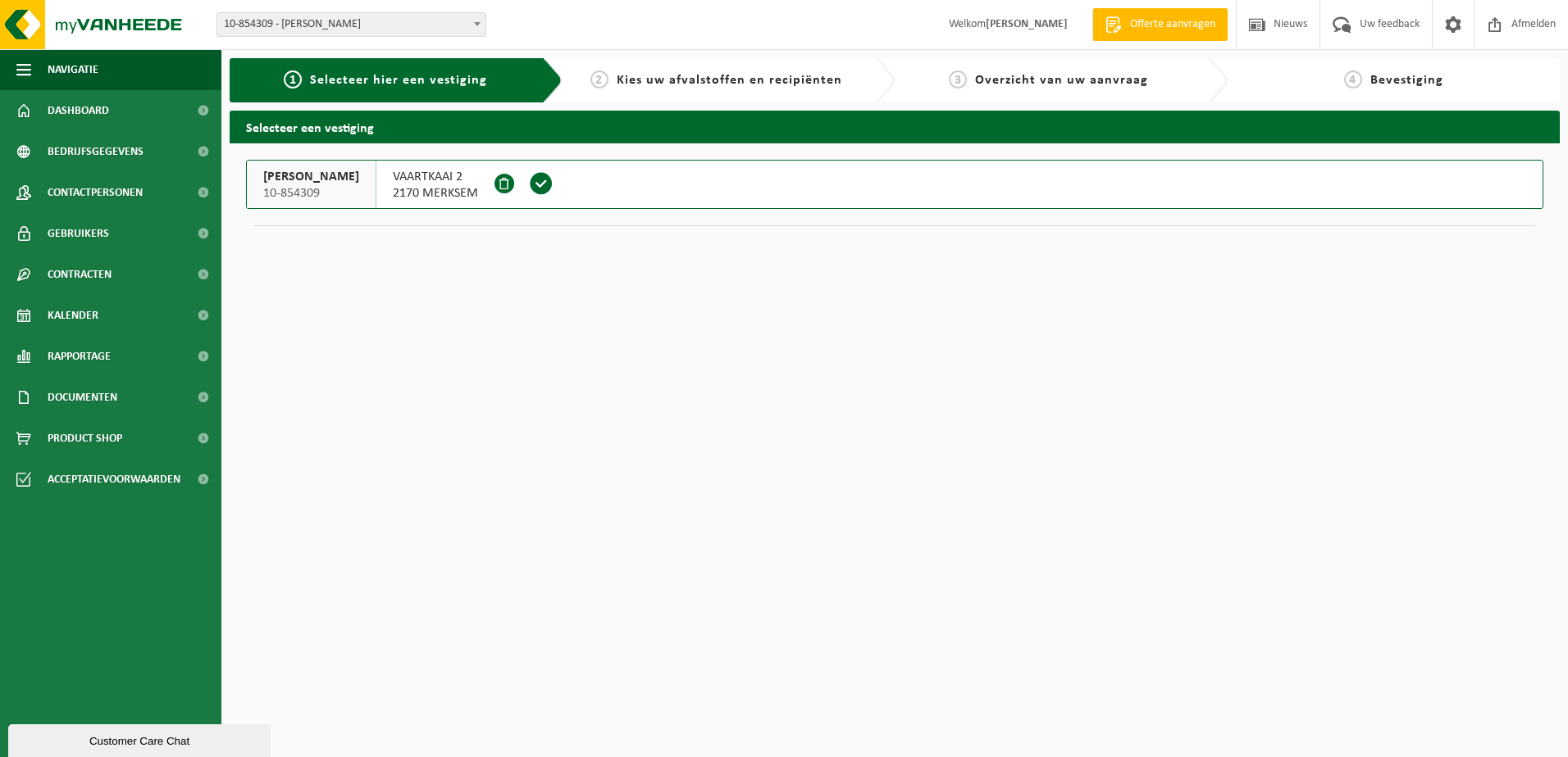
click at [553, 186] on span at bounding box center [540, 183] width 25 height 25
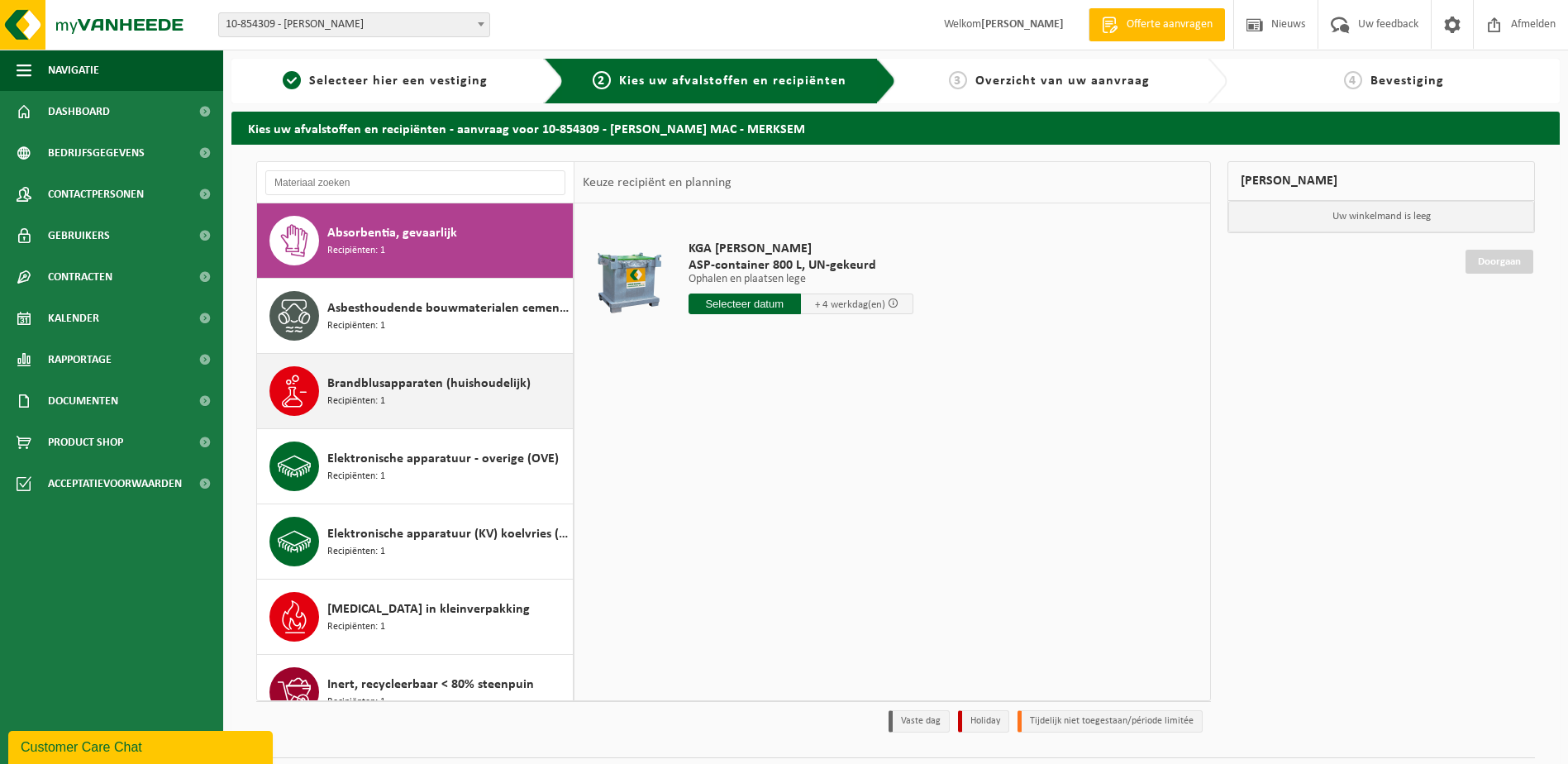
click at [334, 390] on span "Brandblusapparaten (huishoudelijk)" at bounding box center [429, 383] width 204 height 20
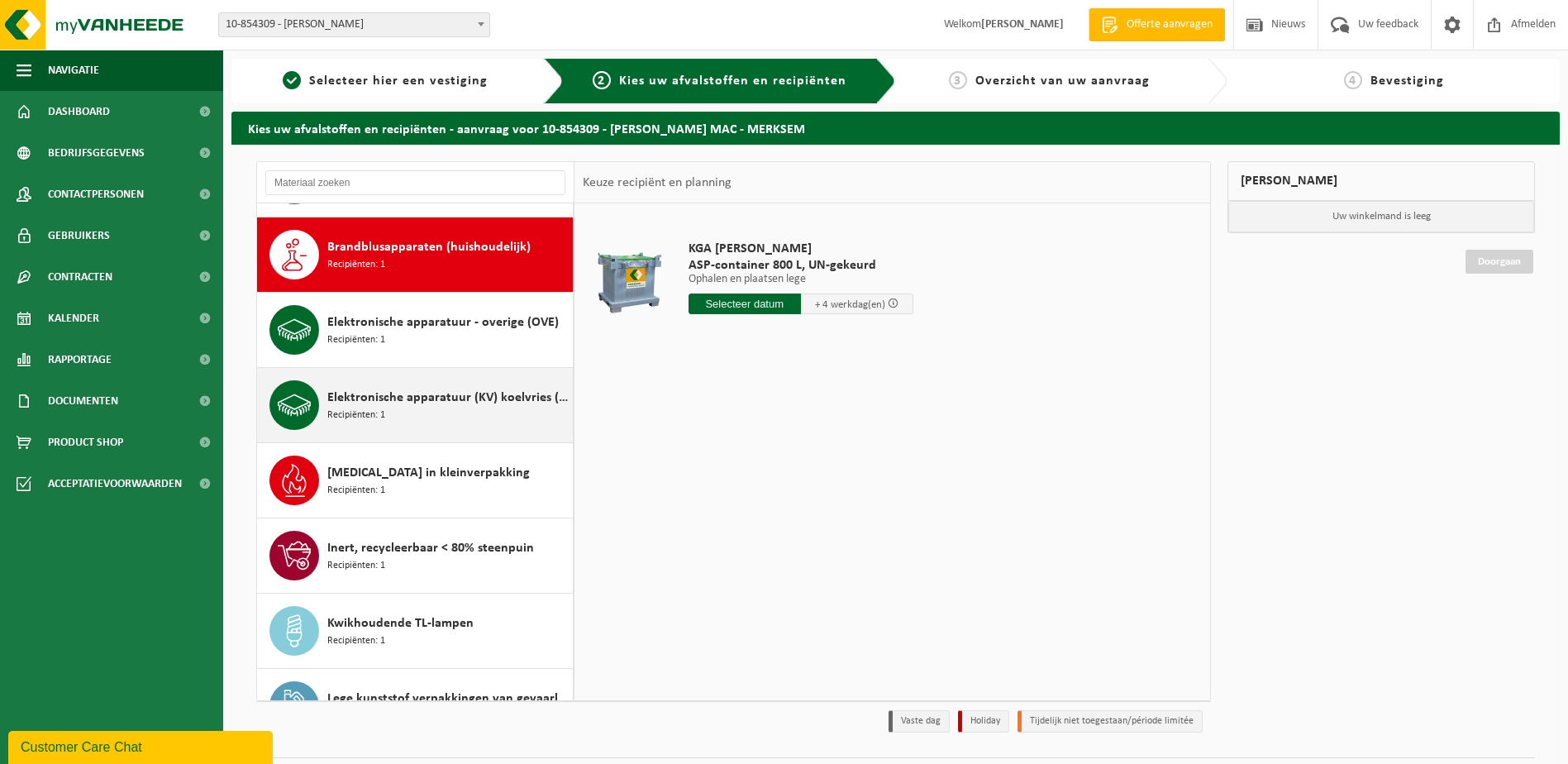
scroll to position [151, 0]
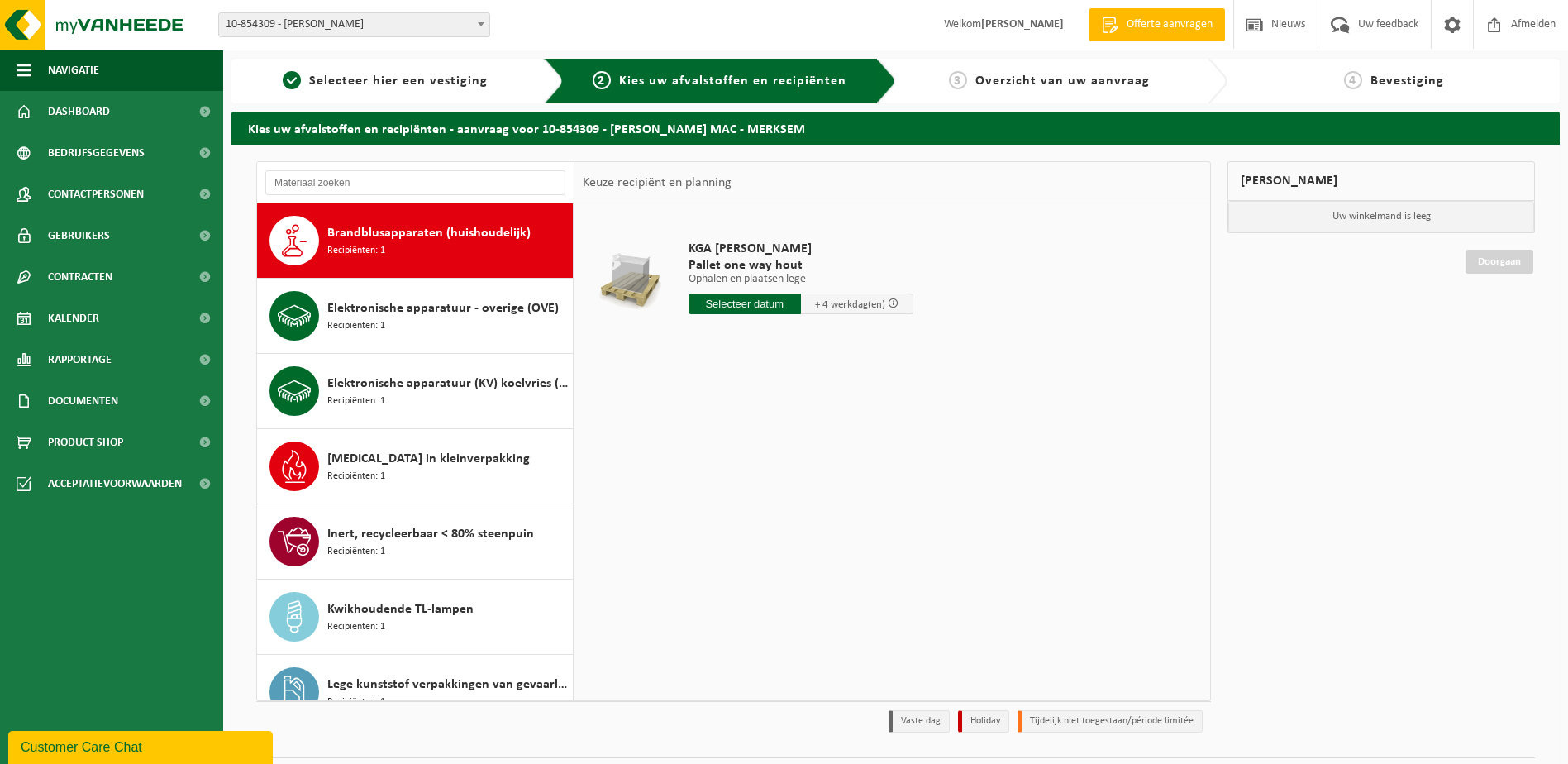
drag, startPoint x: 736, startPoint y: 302, endPoint x: 737, endPoint y: 282, distance: 20.0
click at [736, 300] on input "text" at bounding box center [745, 304] width 113 height 20
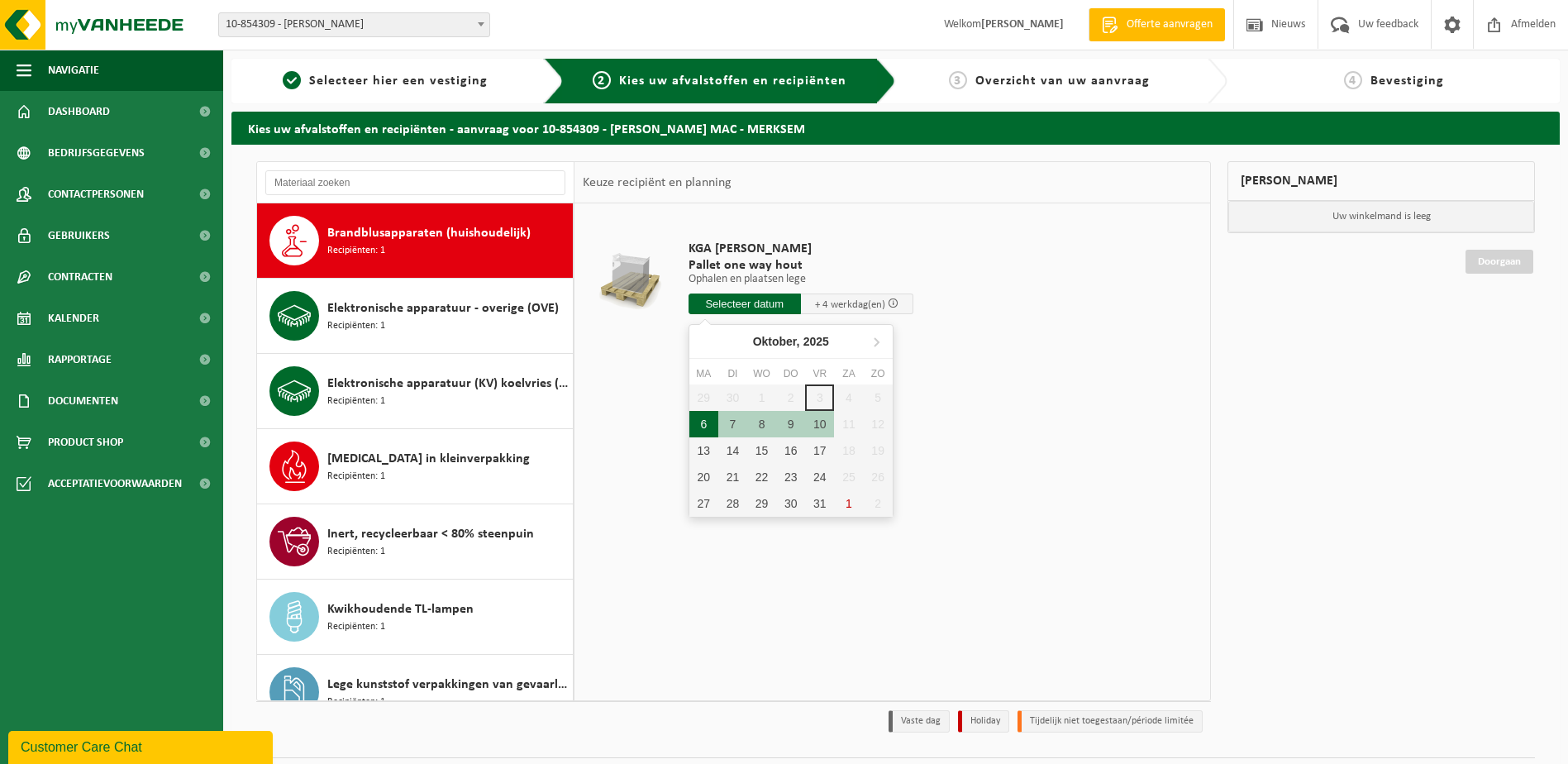
click at [700, 425] on div "6" at bounding box center [703, 424] width 29 height 26
type input "Van 2025-10-06"
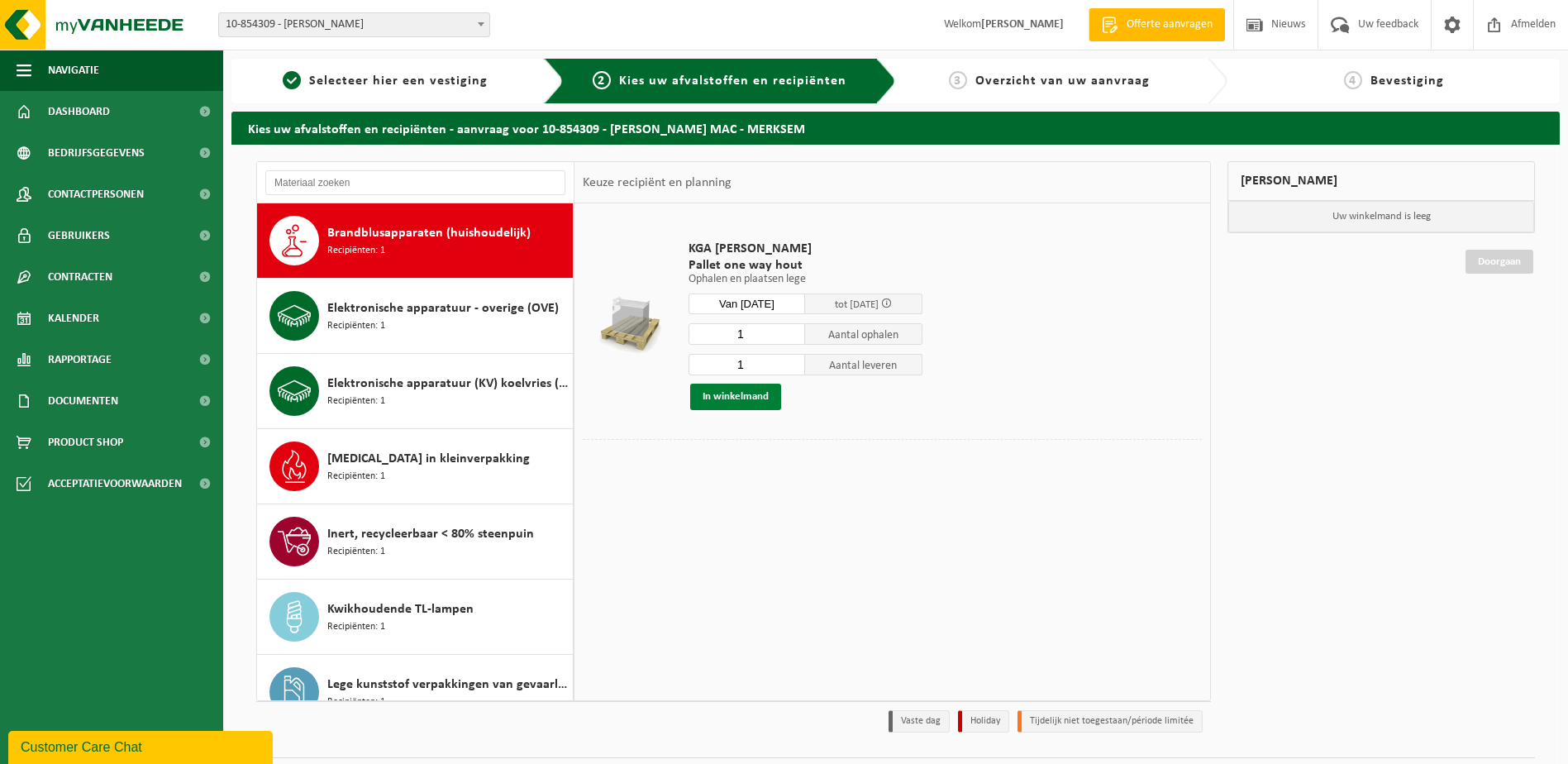
click at [732, 399] on button "In winkelmand" at bounding box center [736, 397] width 91 height 26
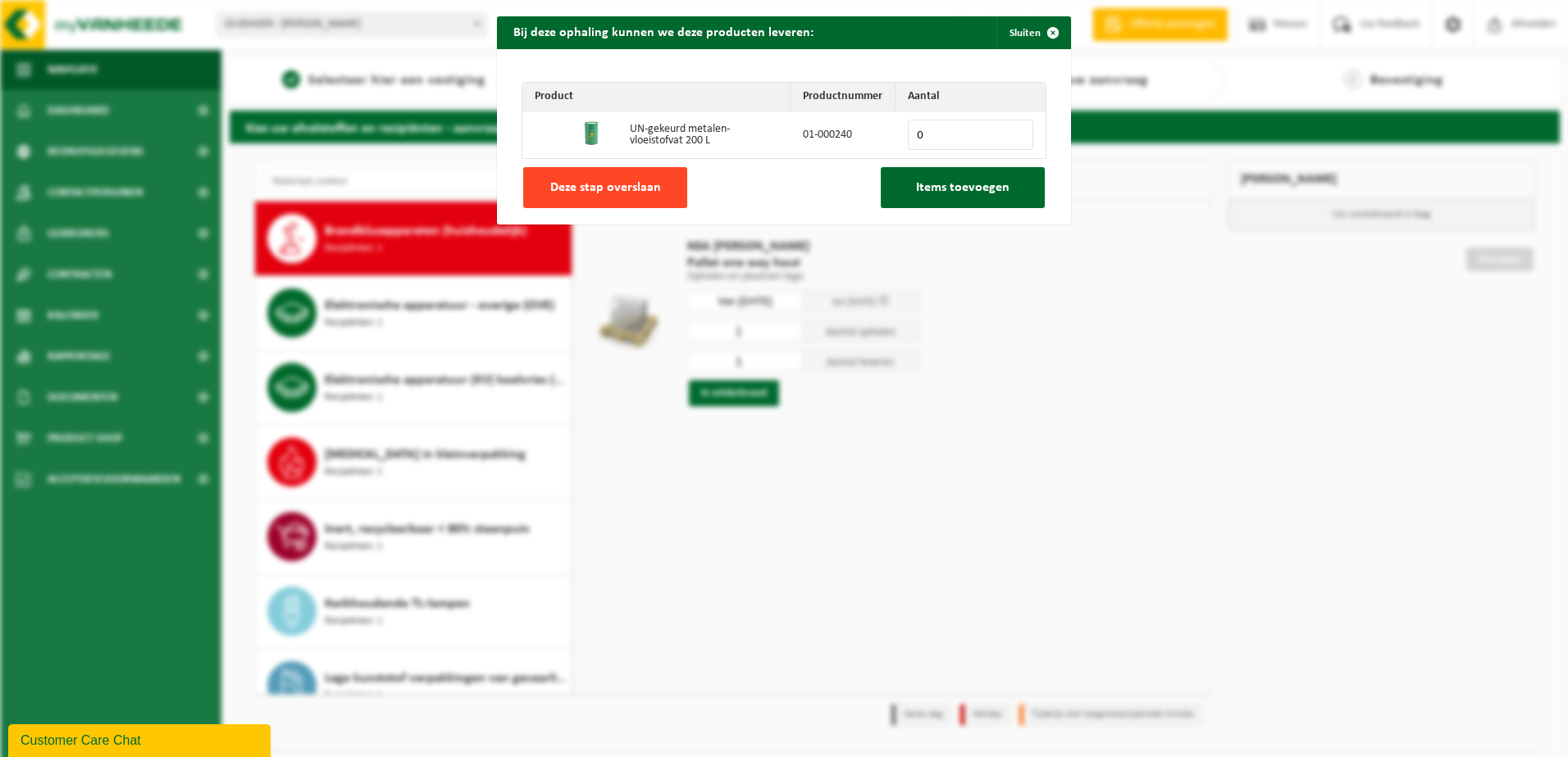
click at [639, 188] on span "Deze stap overslaan" at bounding box center [606, 187] width 111 height 13
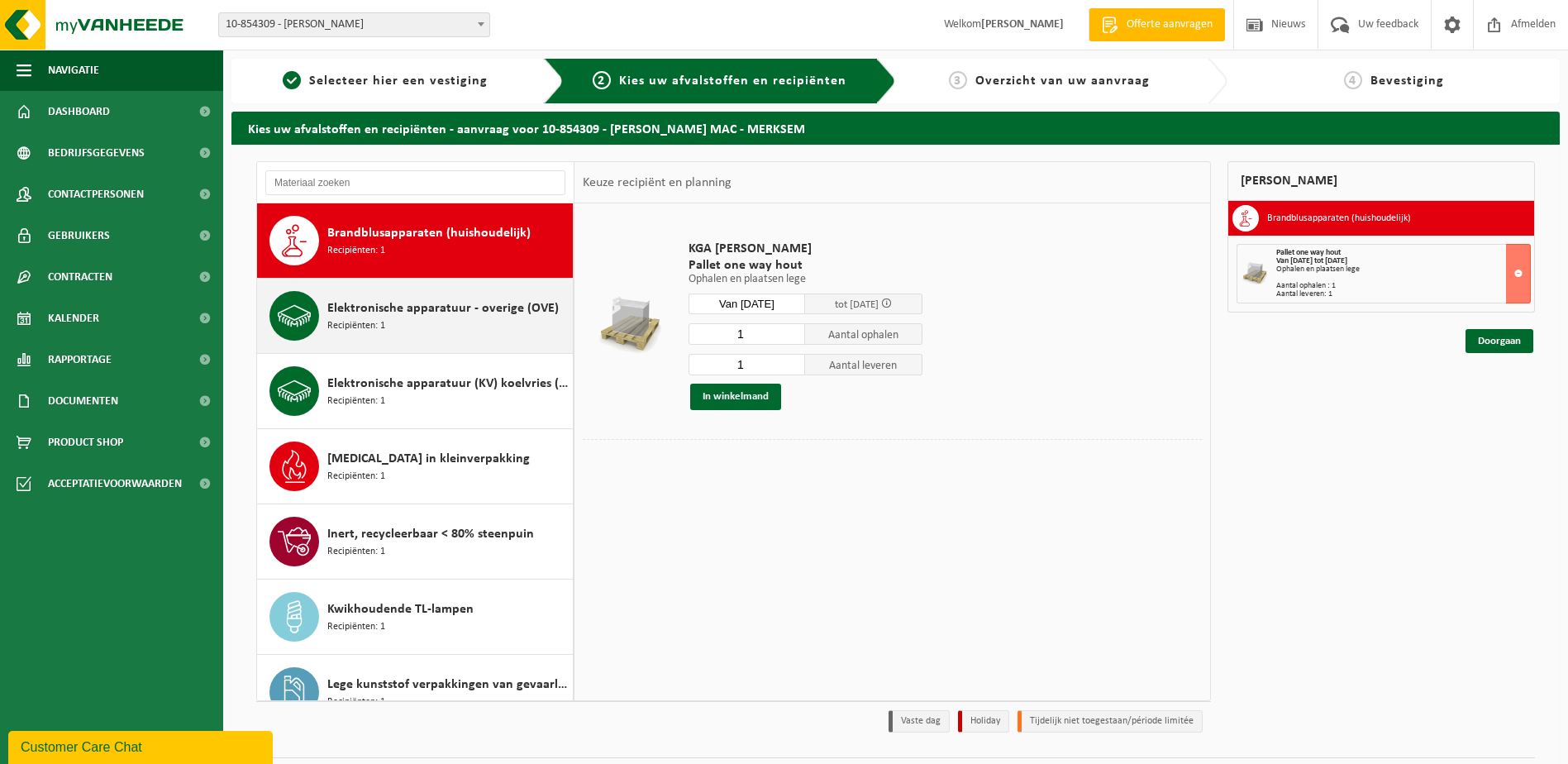
click at [402, 312] on span "Elektronische apparatuur - overige (OVE)" at bounding box center [443, 308] width 232 height 20
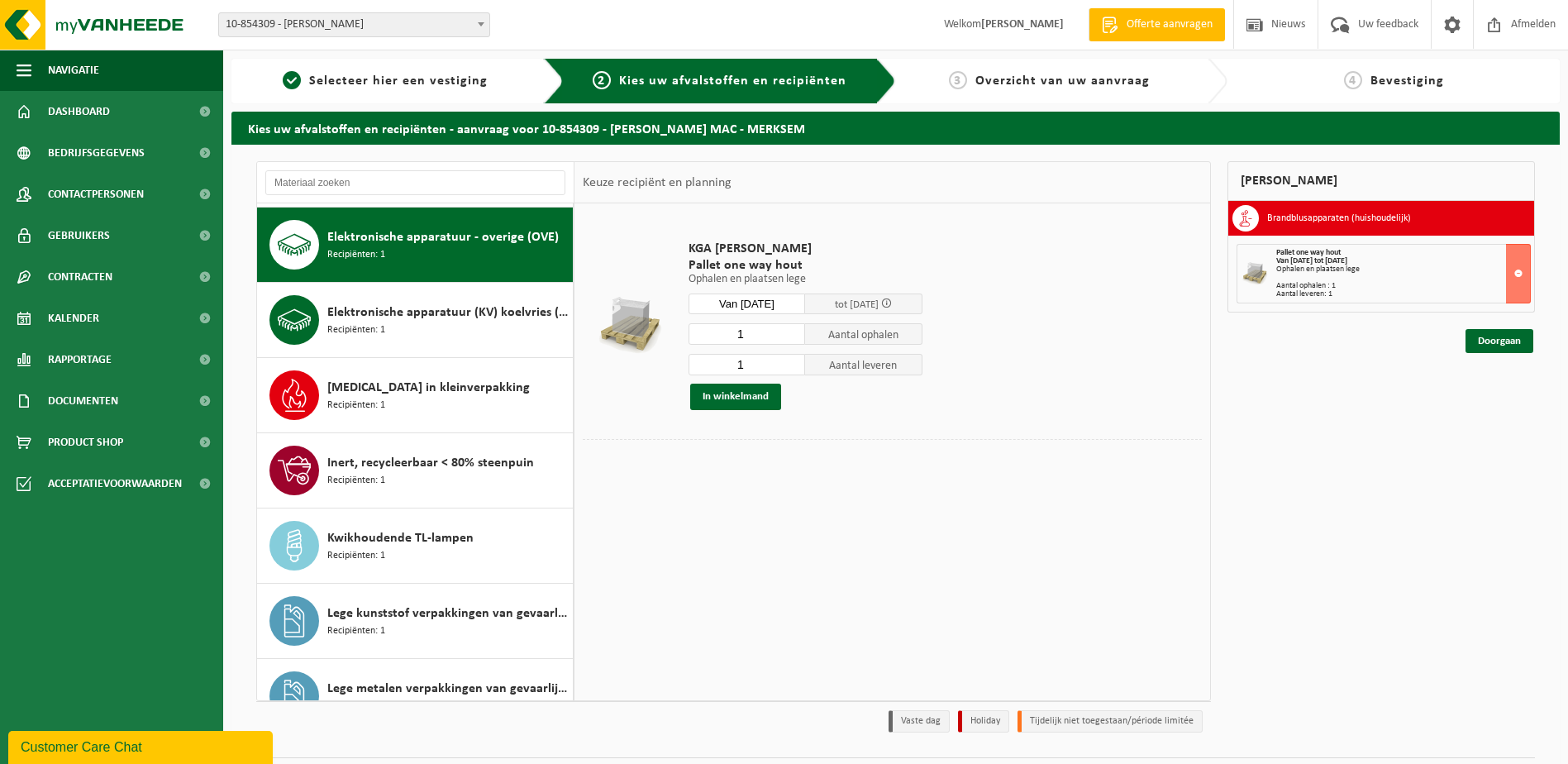
scroll to position [226, 0]
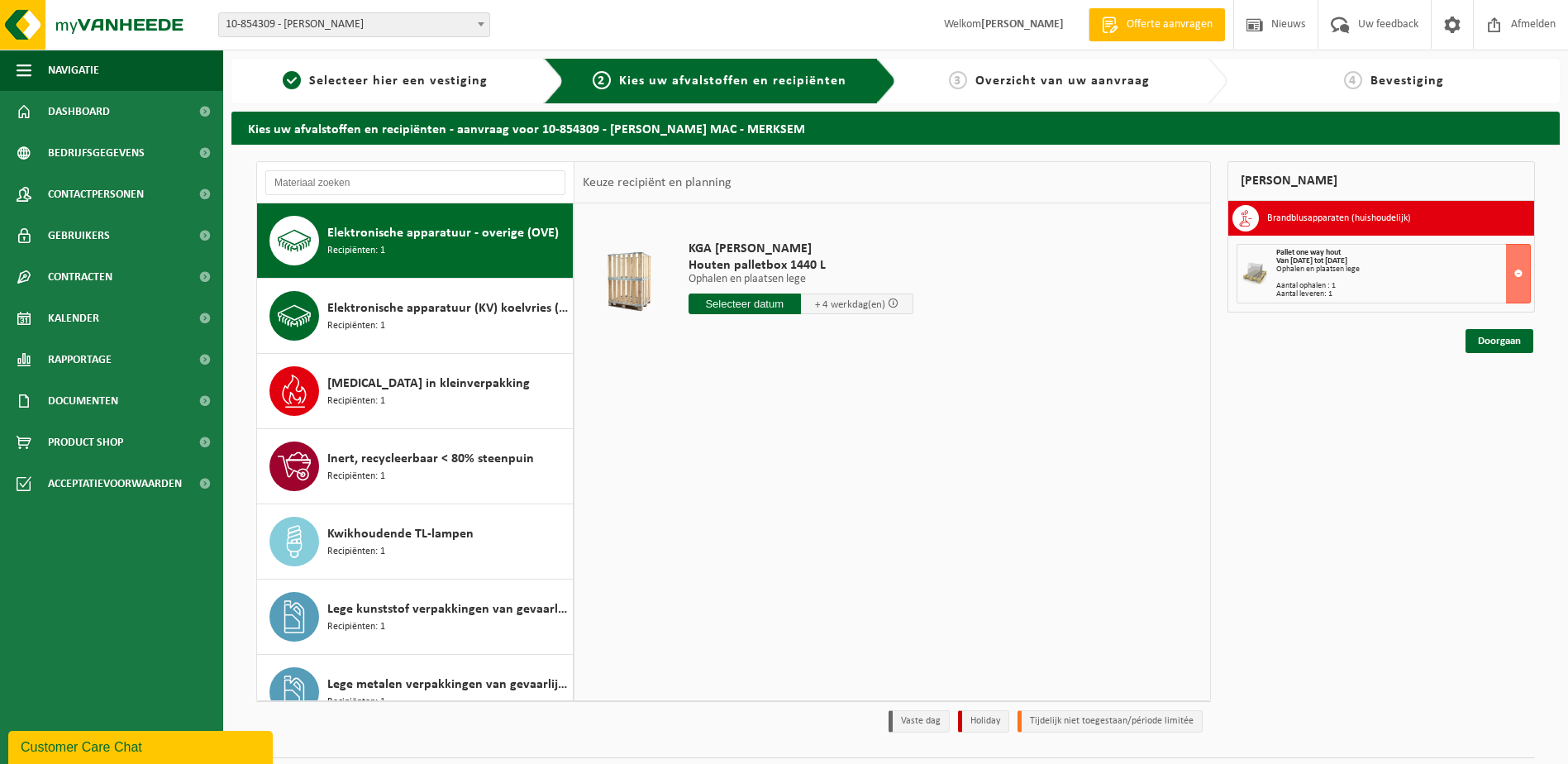
click at [724, 298] on input "text" at bounding box center [745, 304] width 113 height 20
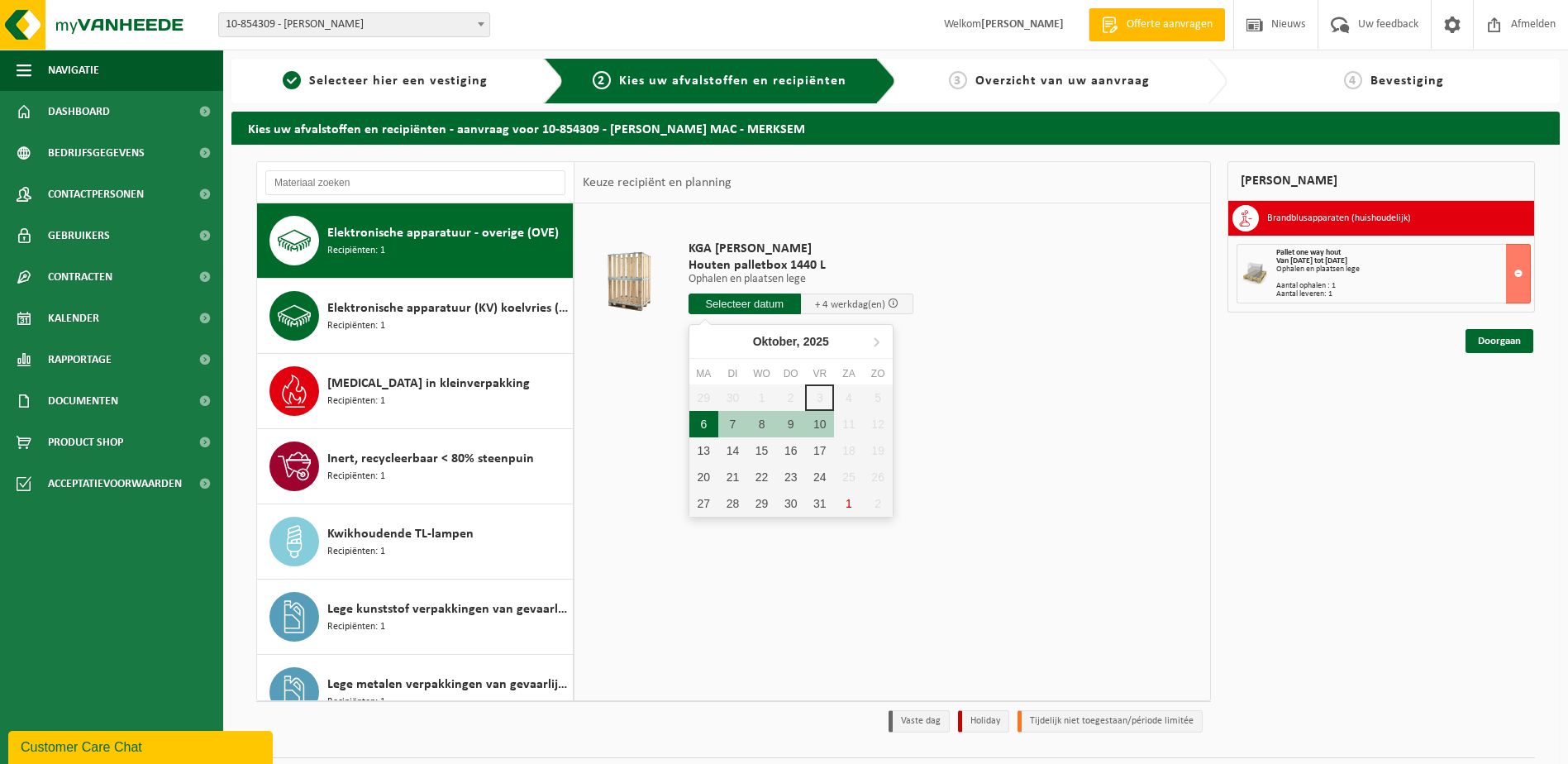
drag, startPoint x: 697, startPoint y: 426, endPoint x: 707, endPoint y: 420, distance: 11.7
click at [698, 423] on div "6" at bounding box center [703, 424] width 29 height 26
type input "Van 2025-10-06"
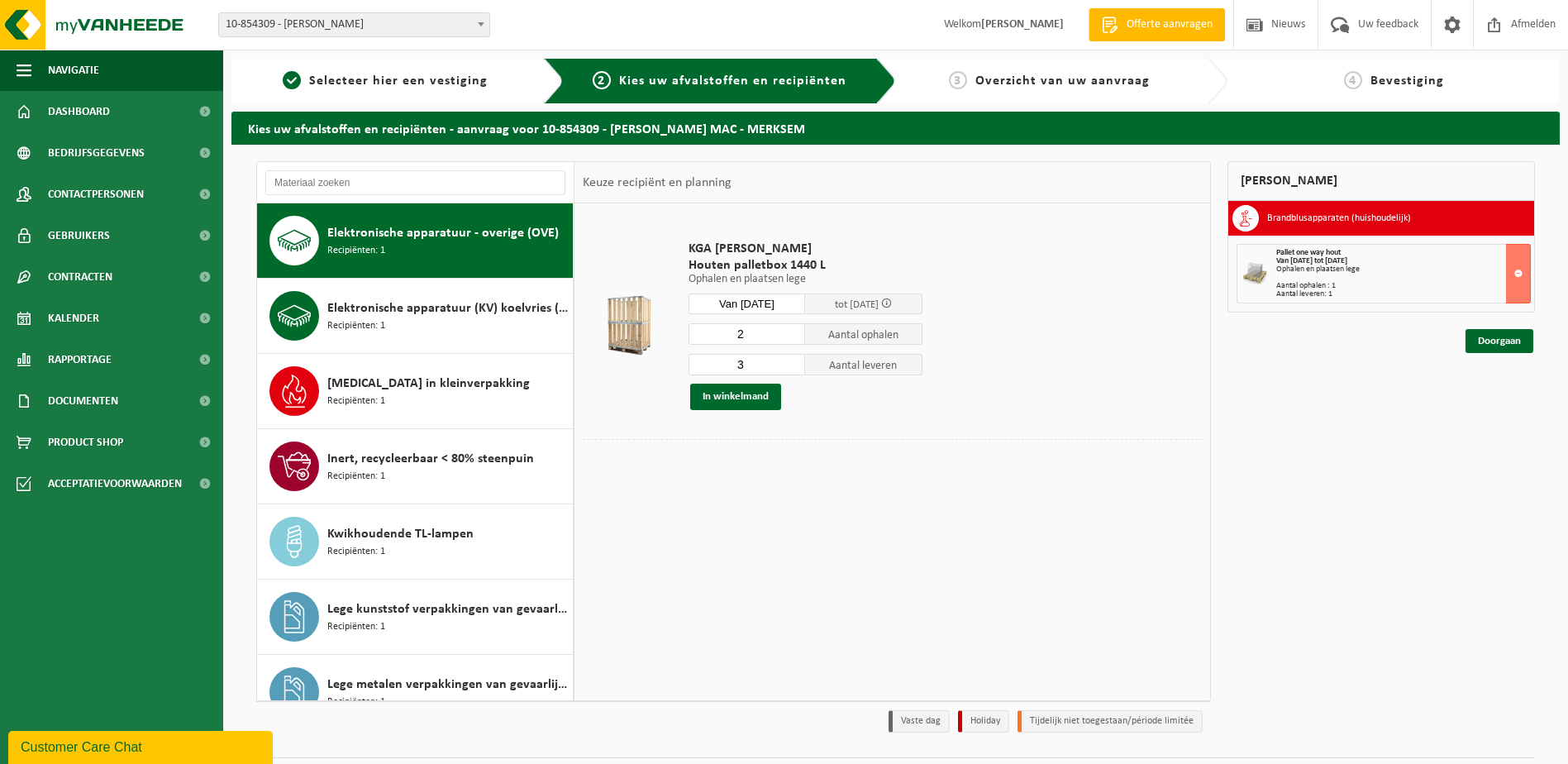
click at [793, 338] on input "2" at bounding box center [748, 334] width 117 height 21
type input "1"
click at [793, 336] on input "1" at bounding box center [748, 334] width 117 height 21
click at [791, 369] on input "2" at bounding box center [748, 365] width 117 height 21
type input "1"
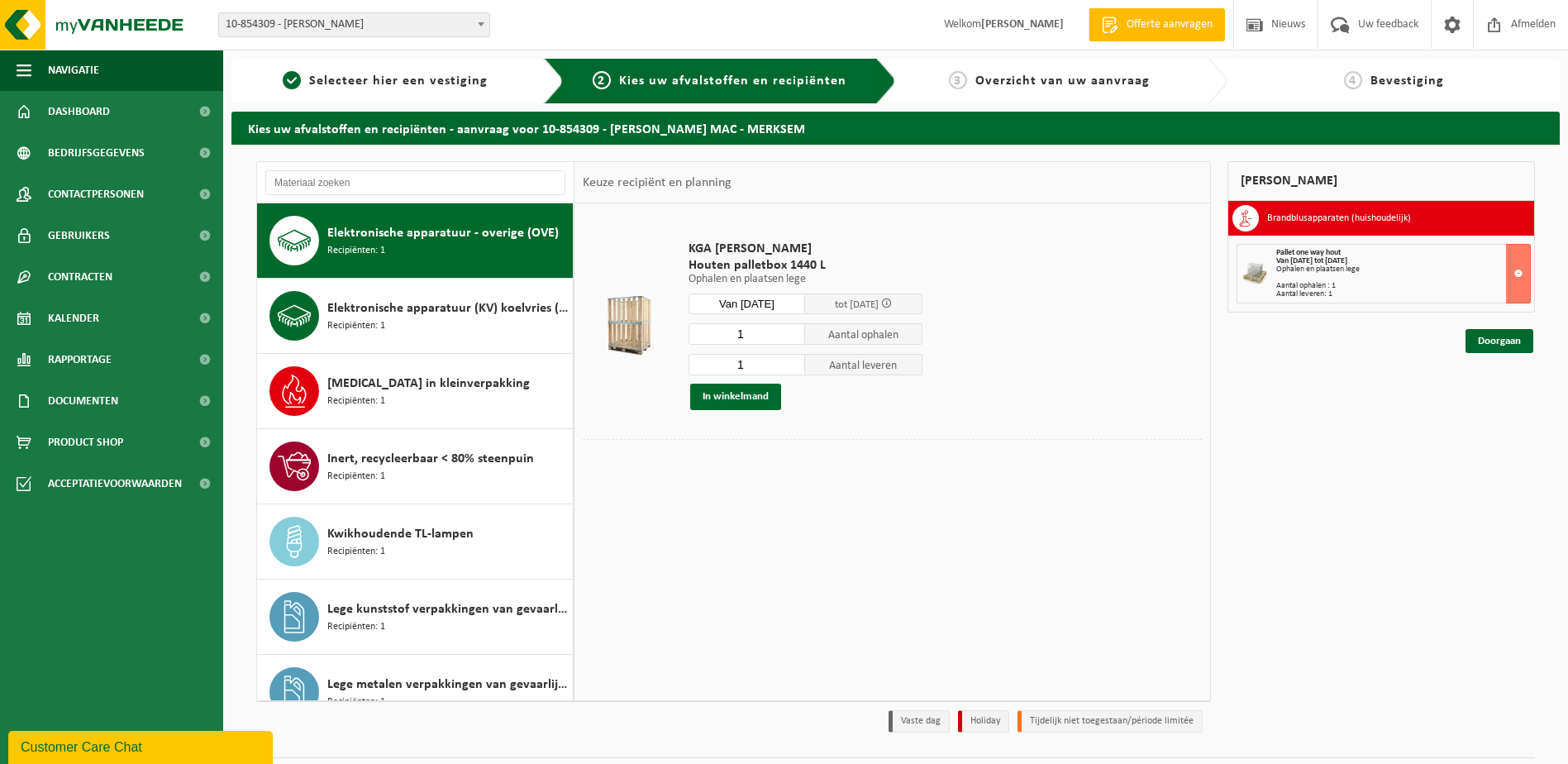
click at [791, 369] on input "1" at bounding box center [748, 365] width 117 height 21
click at [740, 398] on button "In winkelmand" at bounding box center [736, 397] width 91 height 26
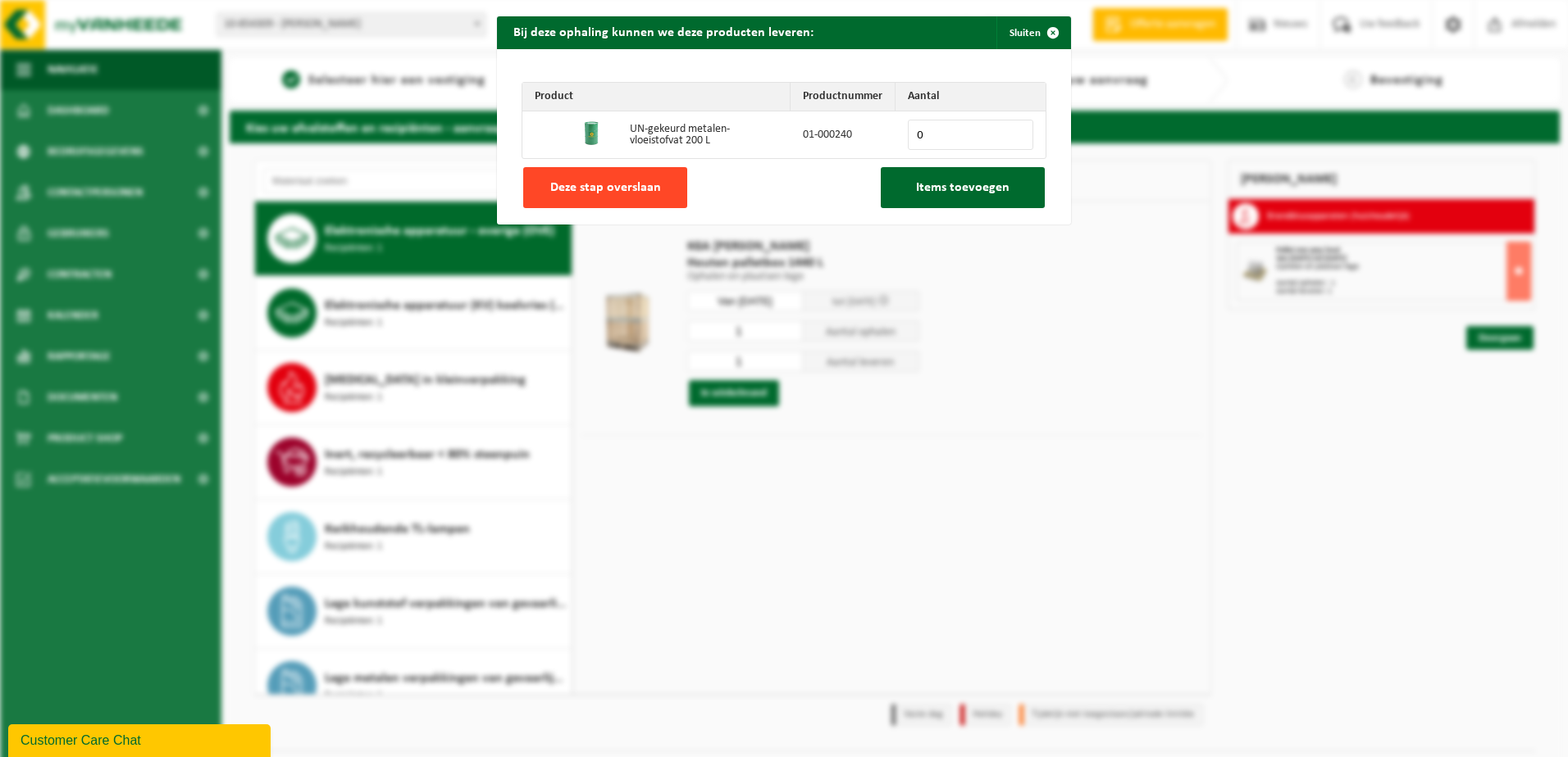
click at [602, 179] on button "Deze stap overslaan" at bounding box center [605, 187] width 164 height 41
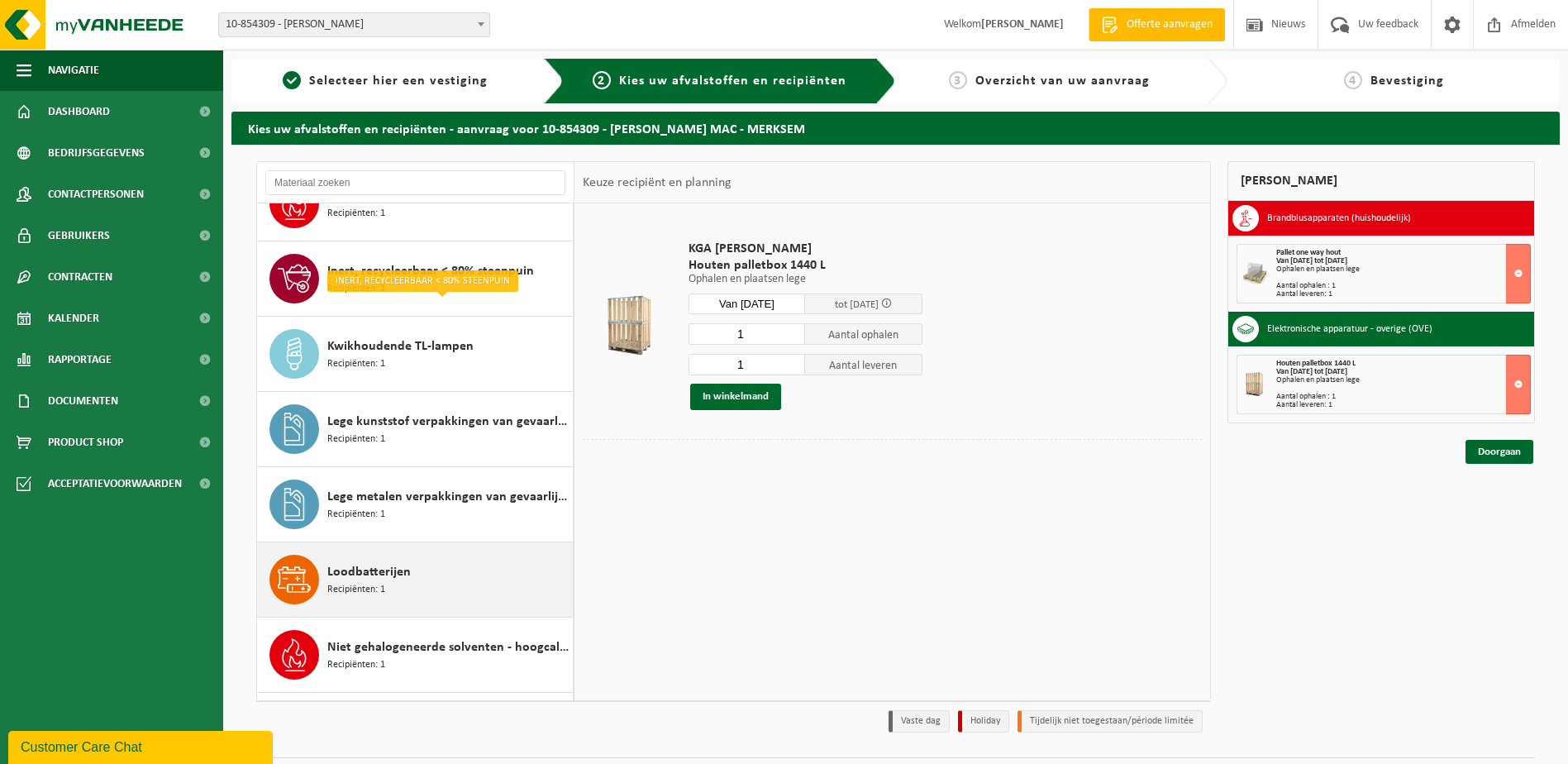
scroll to position [474, 0]
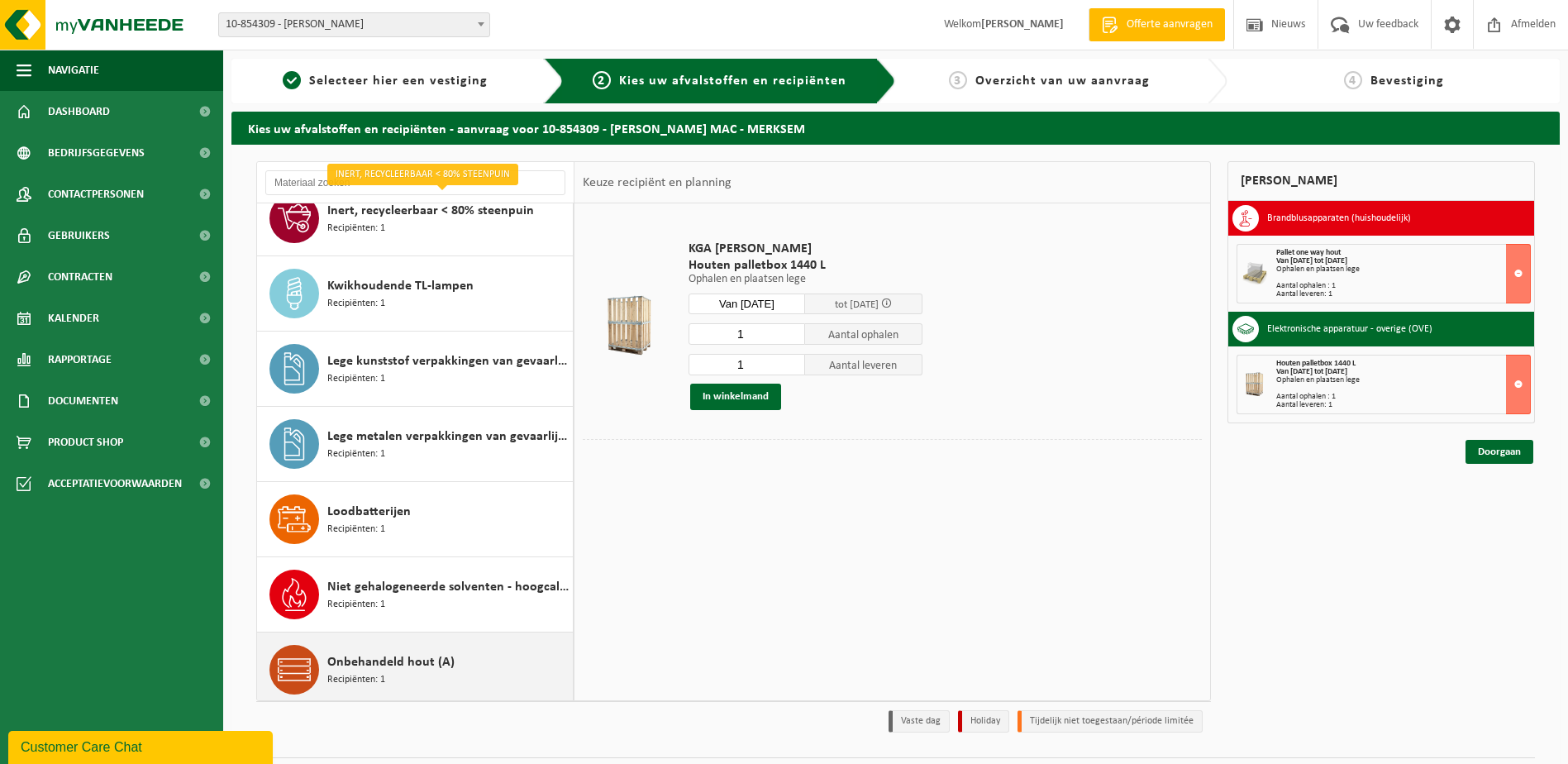
click at [386, 670] on span "Onbehandeld hout (A)" at bounding box center [391, 662] width 127 height 20
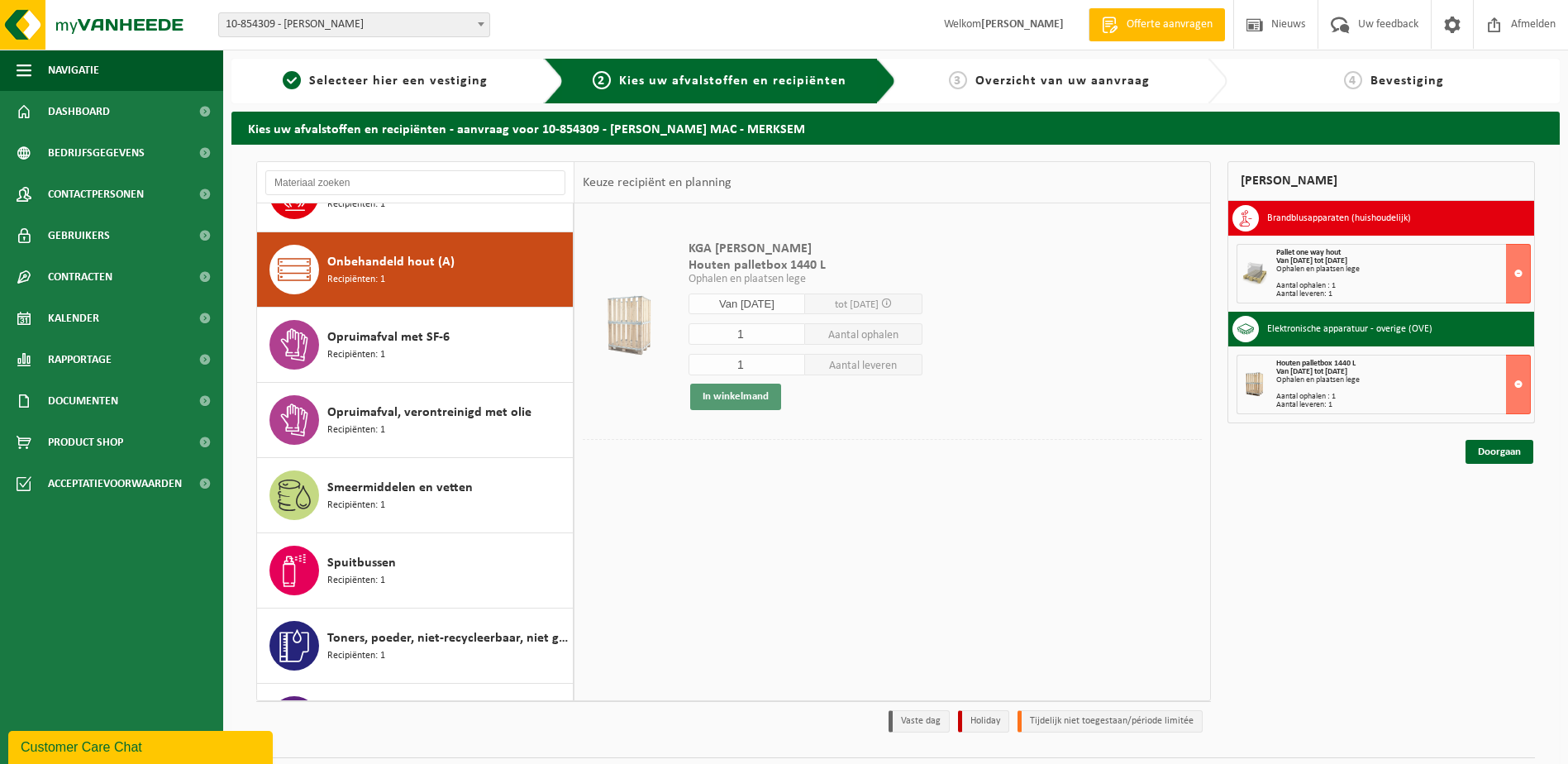
scroll to position [904, 0]
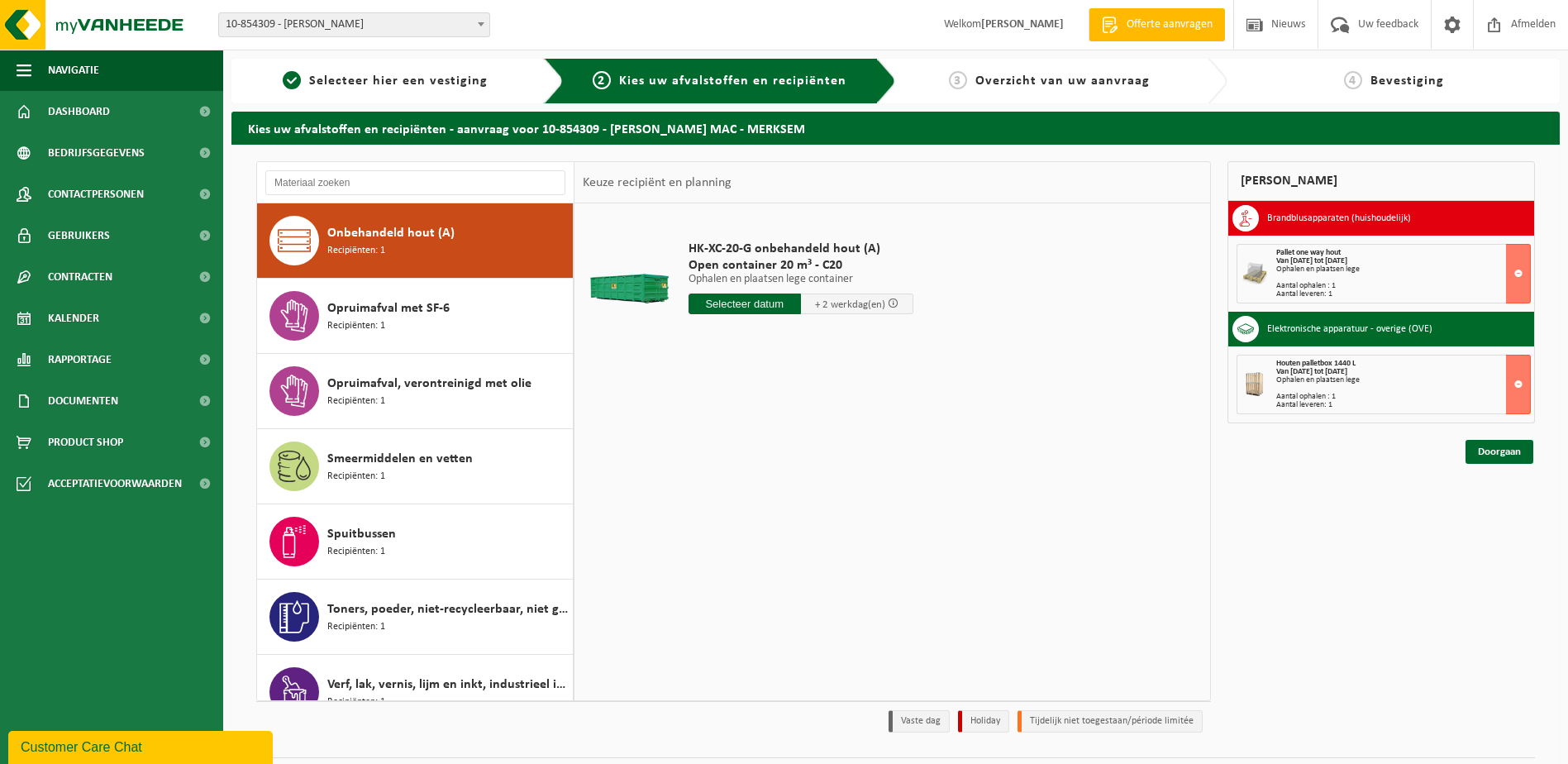
click at [749, 299] on input "text" at bounding box center [745, 304] width 113 height 20
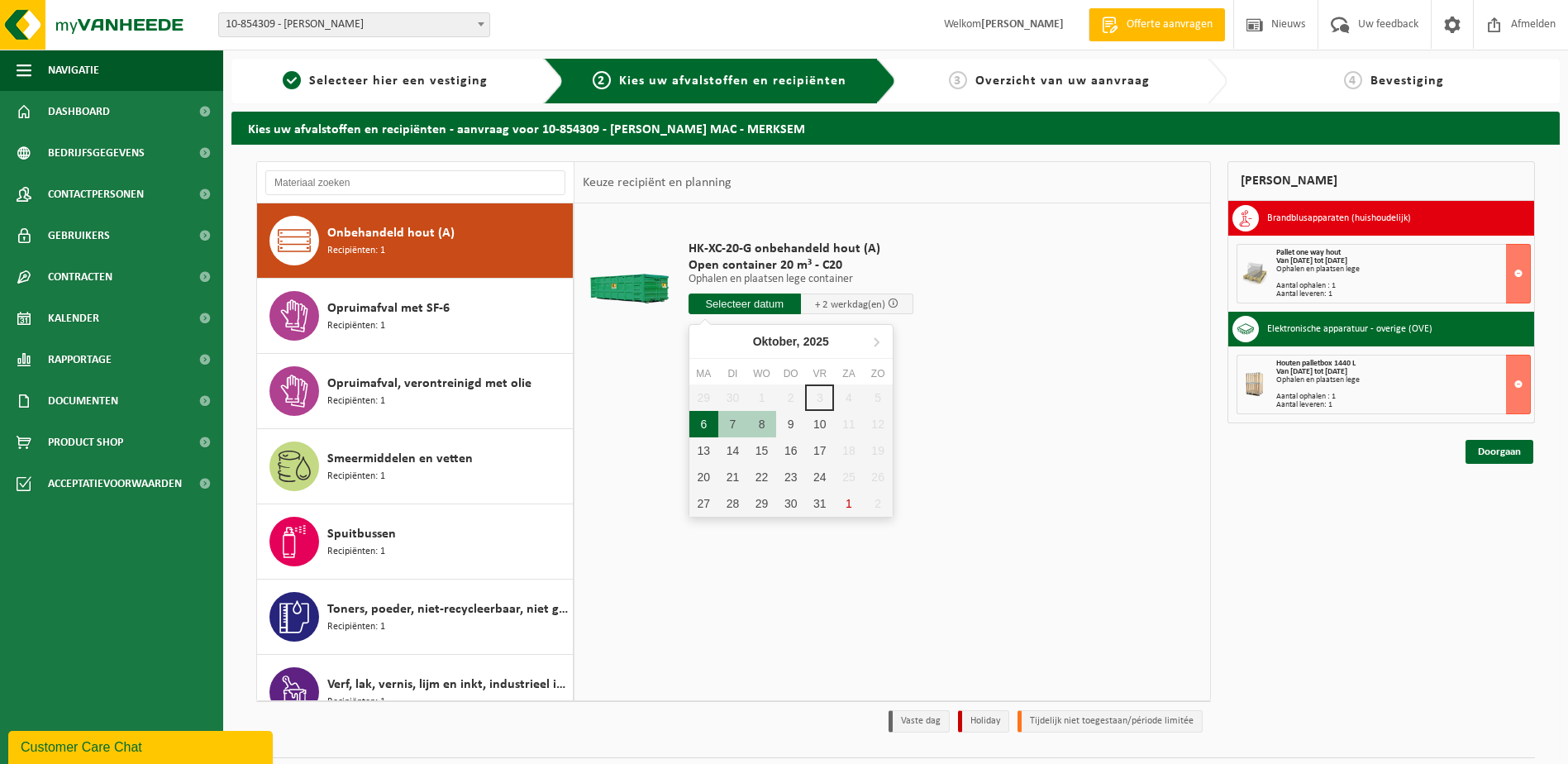
click at [699, 424] on div "6" at bounding box center [703, 424] width 29 height 26
type input "Van 2025-10-06"
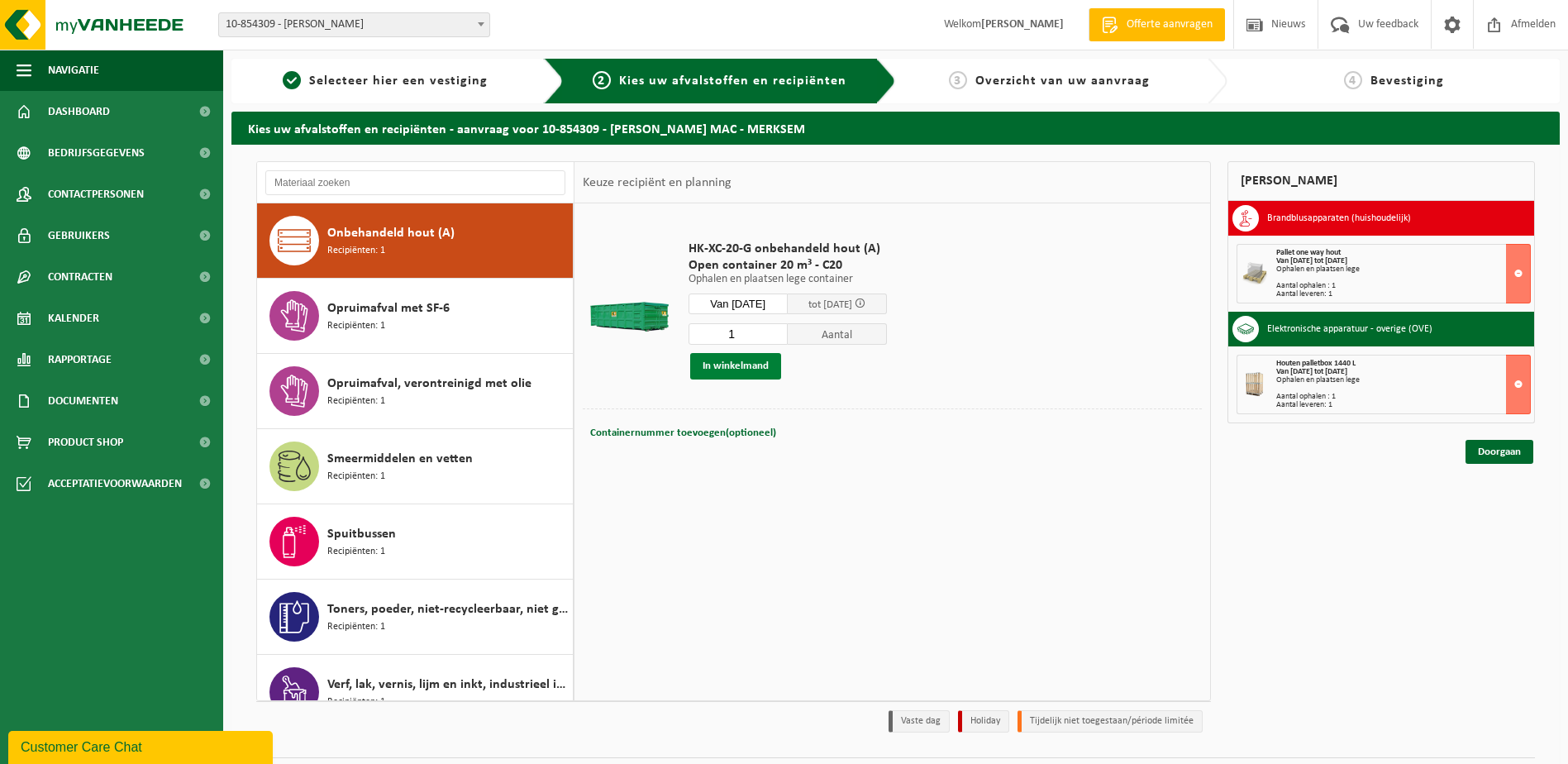
click at [757, 362] on button "In winkelmand" at bounding box center [736, 367] width 91 height 26
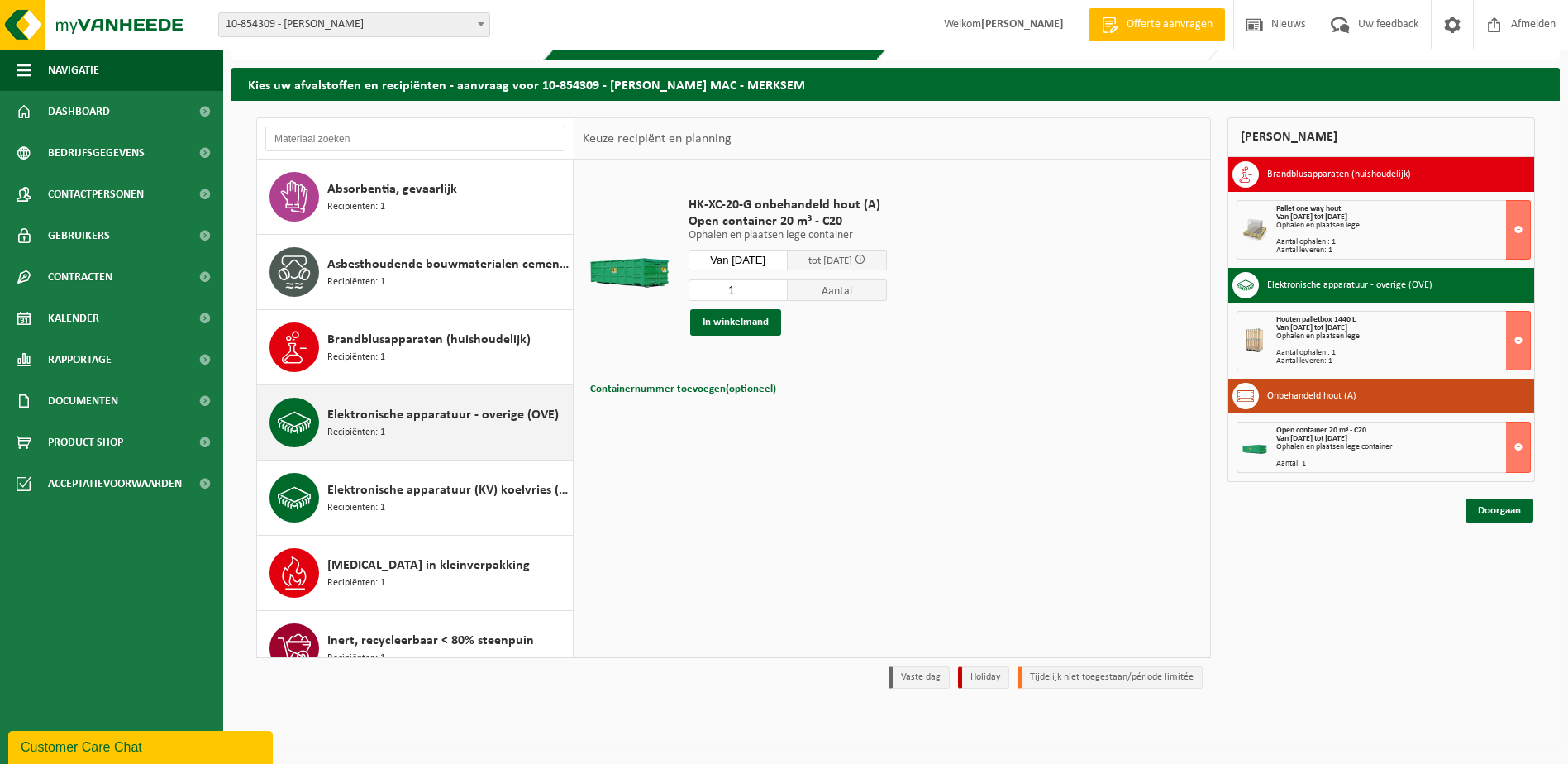
scroll to position [0, 0]
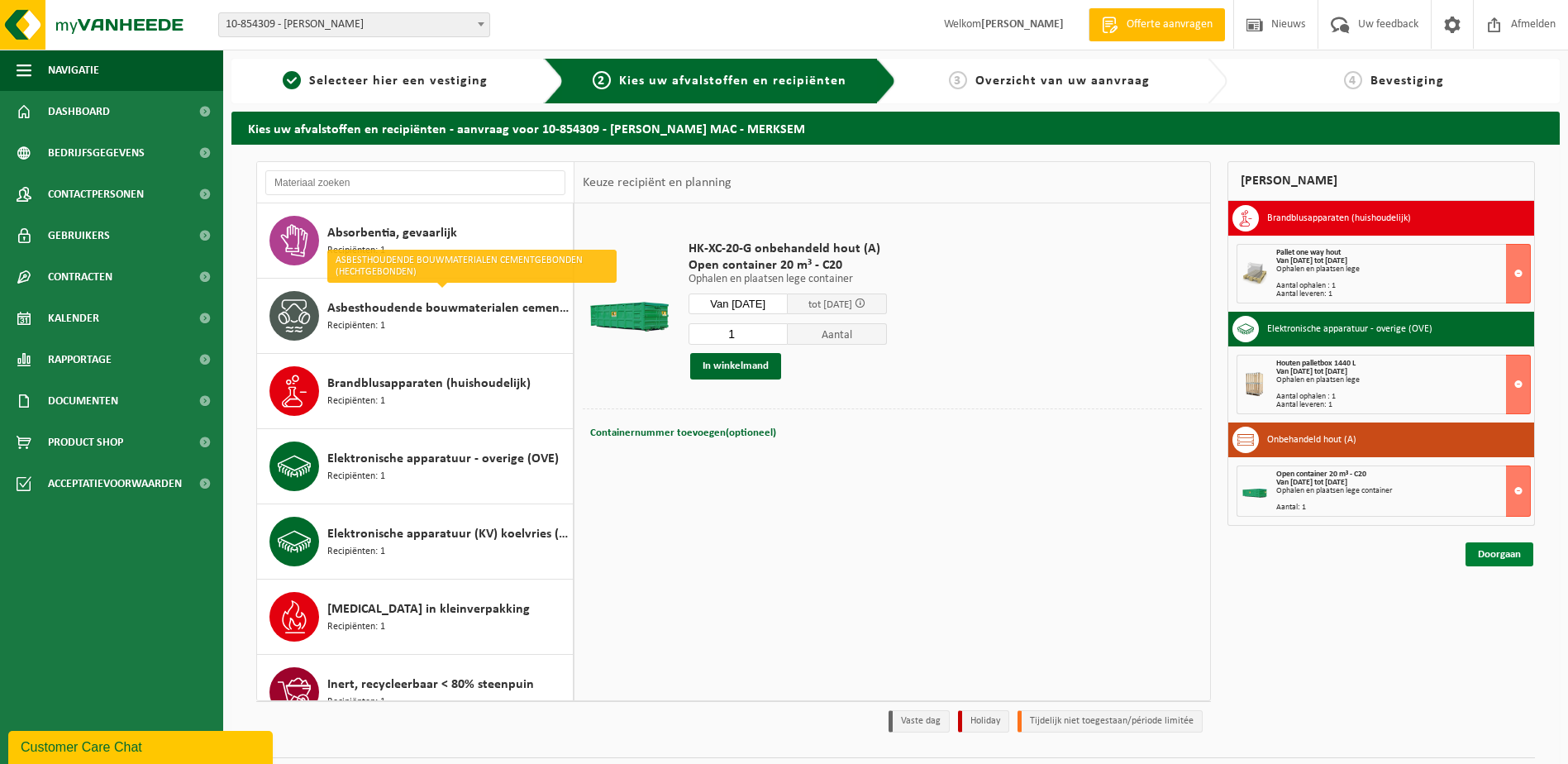
click at [1512, 556] on link "Doorgaan" at bounding box center [1499, 555] width 68 height 24
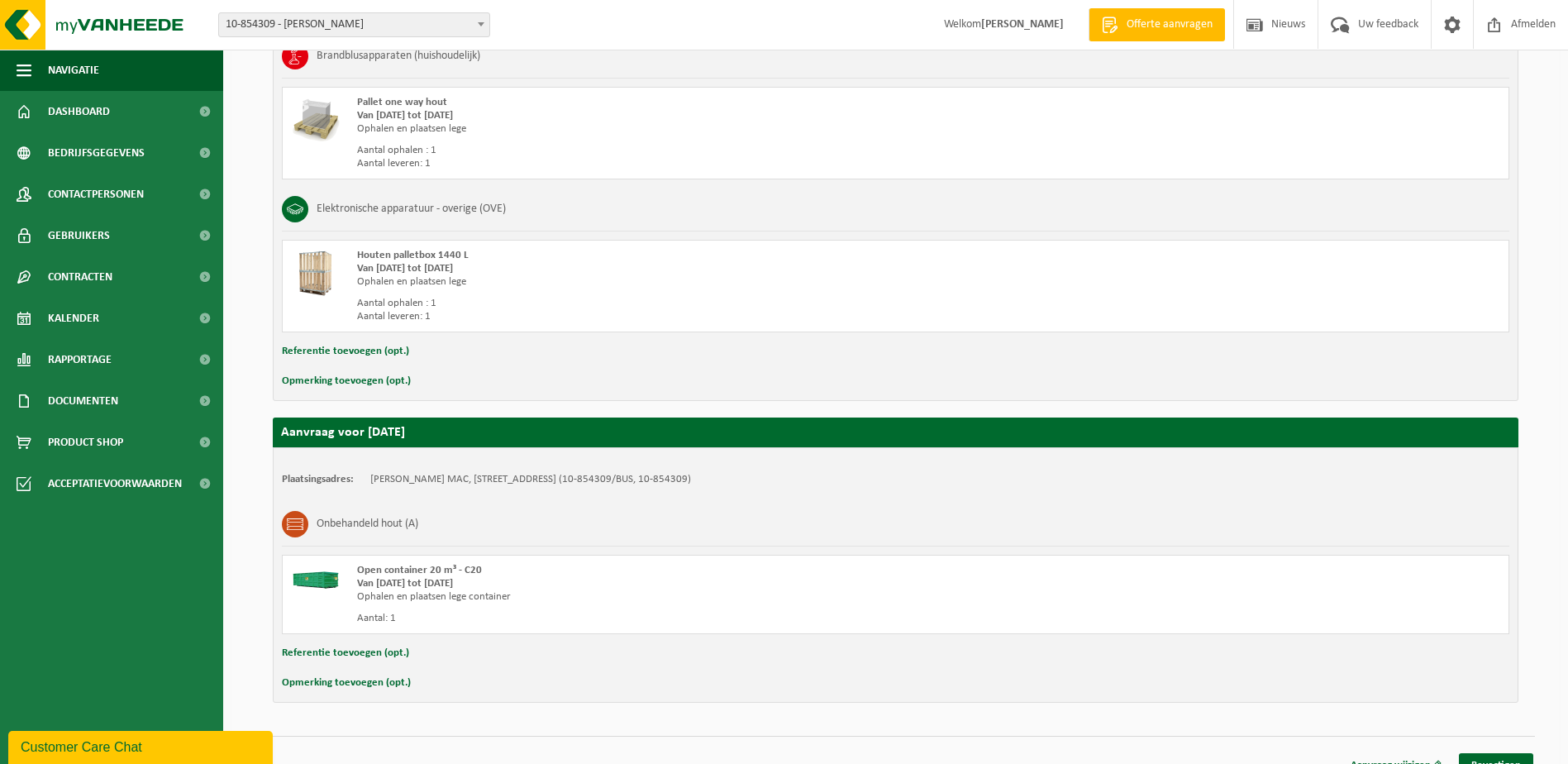
scroll to position [414, 0]
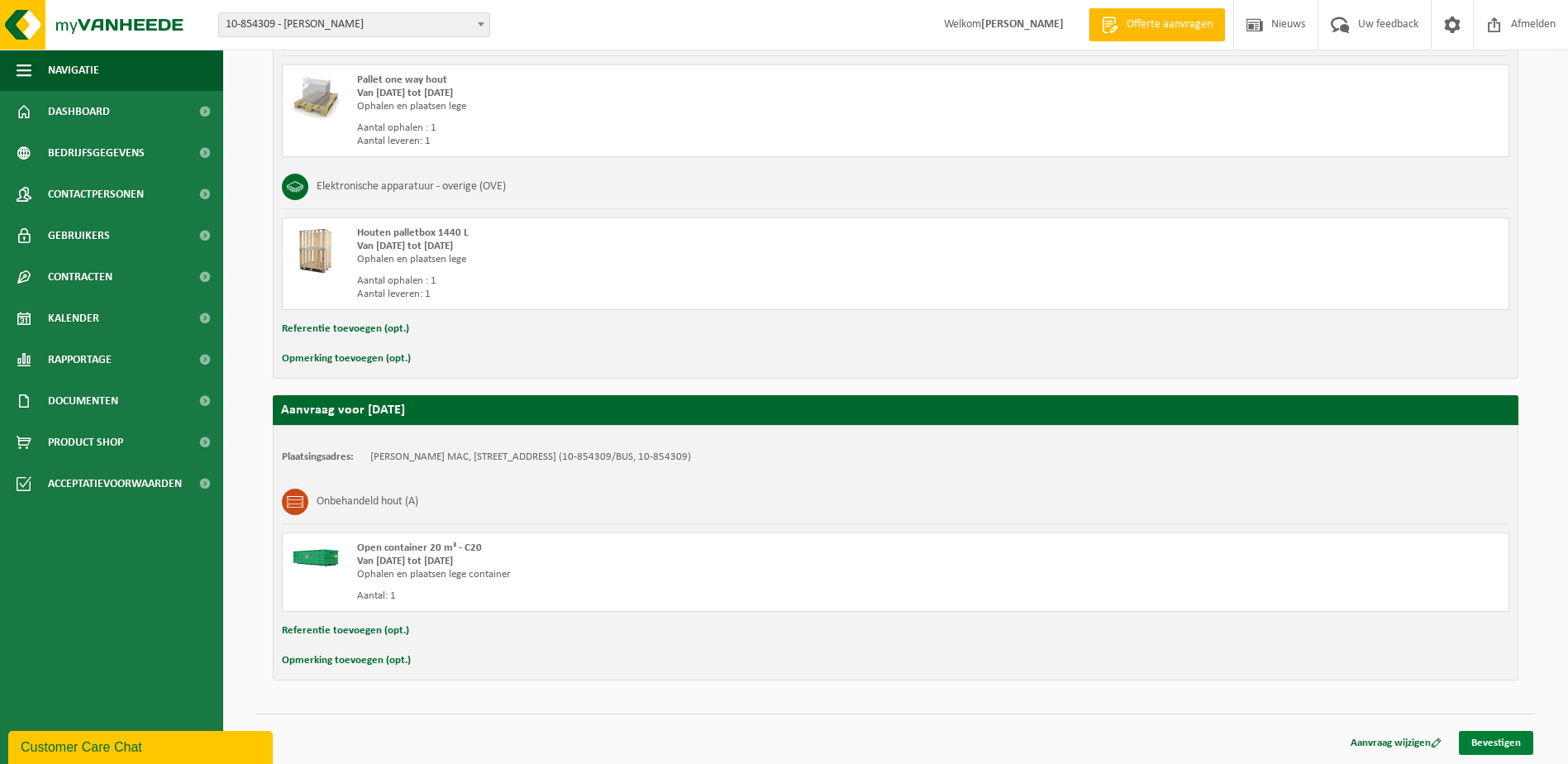
click at [1498, 740] on link "Bevestigen" at bounding box center [1496, 744] width 74 height 24
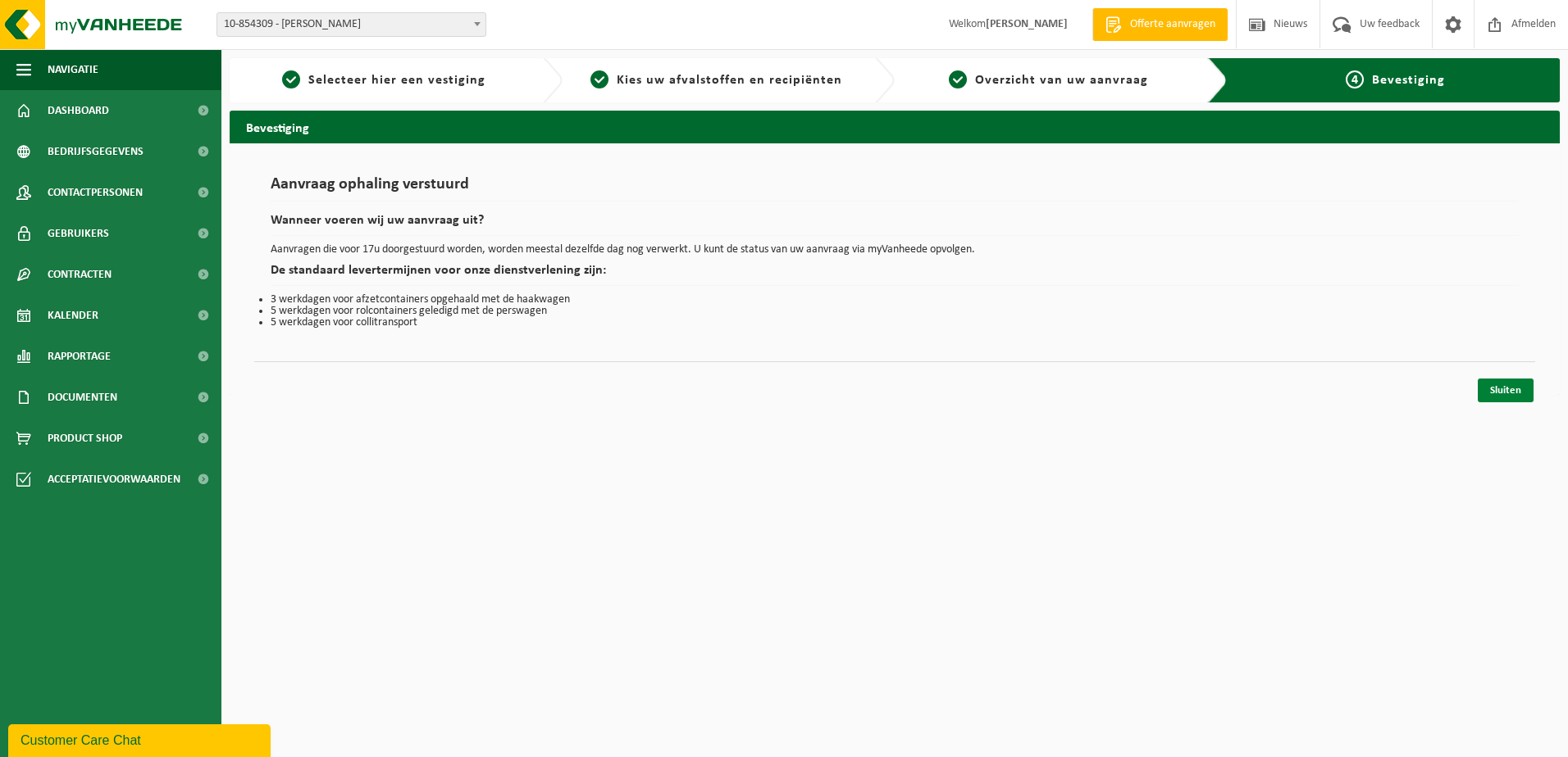
click at [1512, 389] on link "Sluiten" at bounding box center [1505, 391] width 55 height 24
